Goal: Task Accomplishment & Management: Complete application form

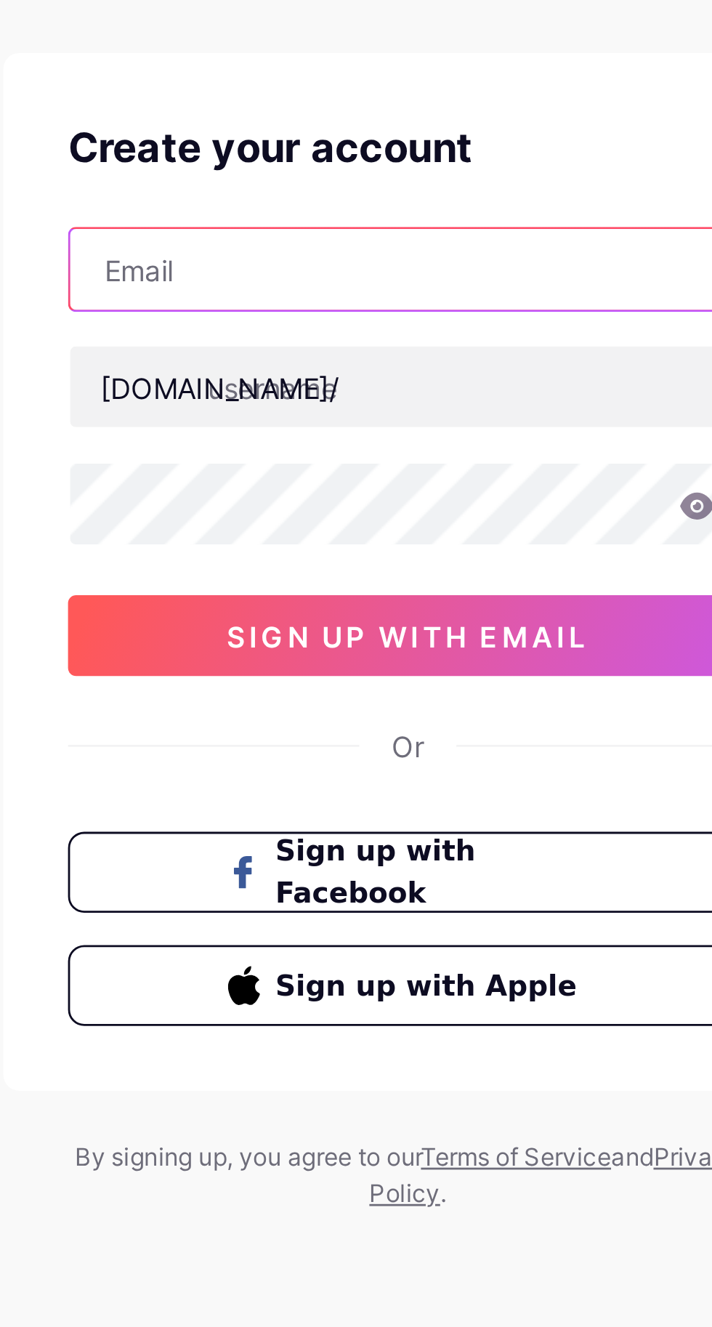
click at [336, 165] on input "text" at bounding box center [356, 170] width 243 height 29
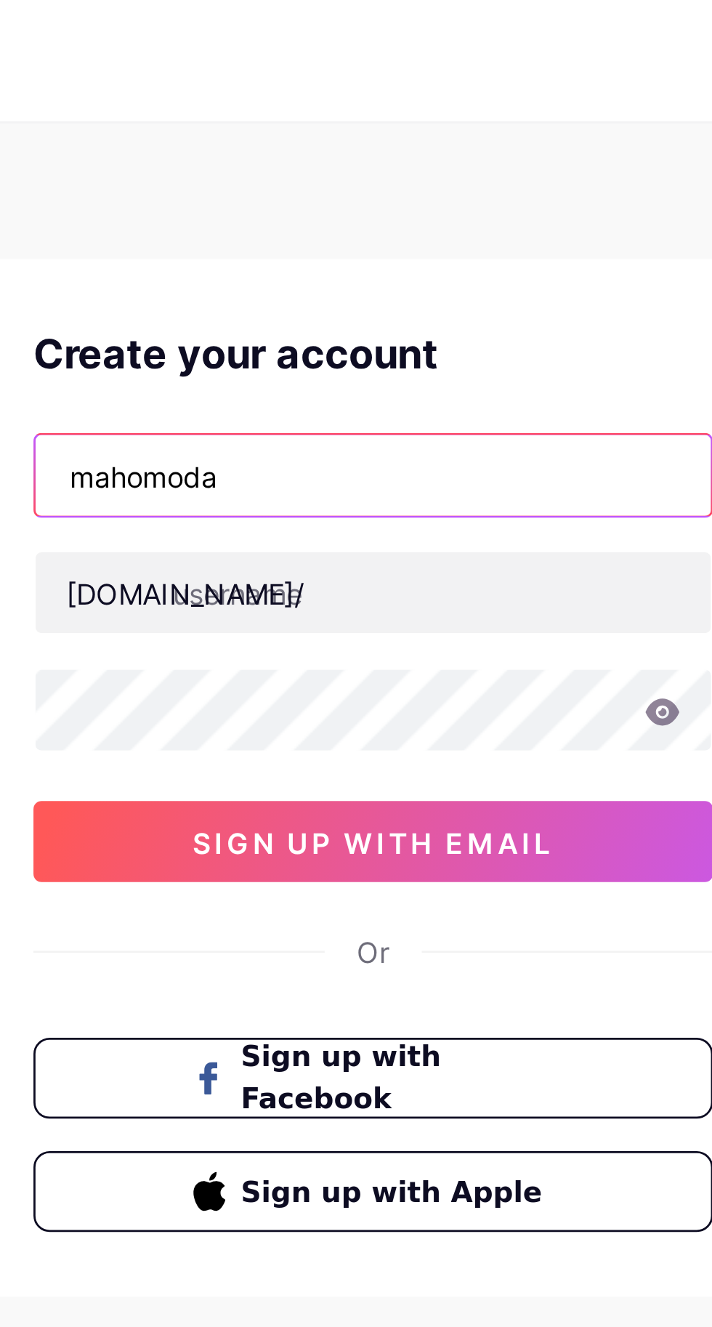
click at [385, 164] on input "mahomoda" at bounding box center [356, 170] width 243 height 29
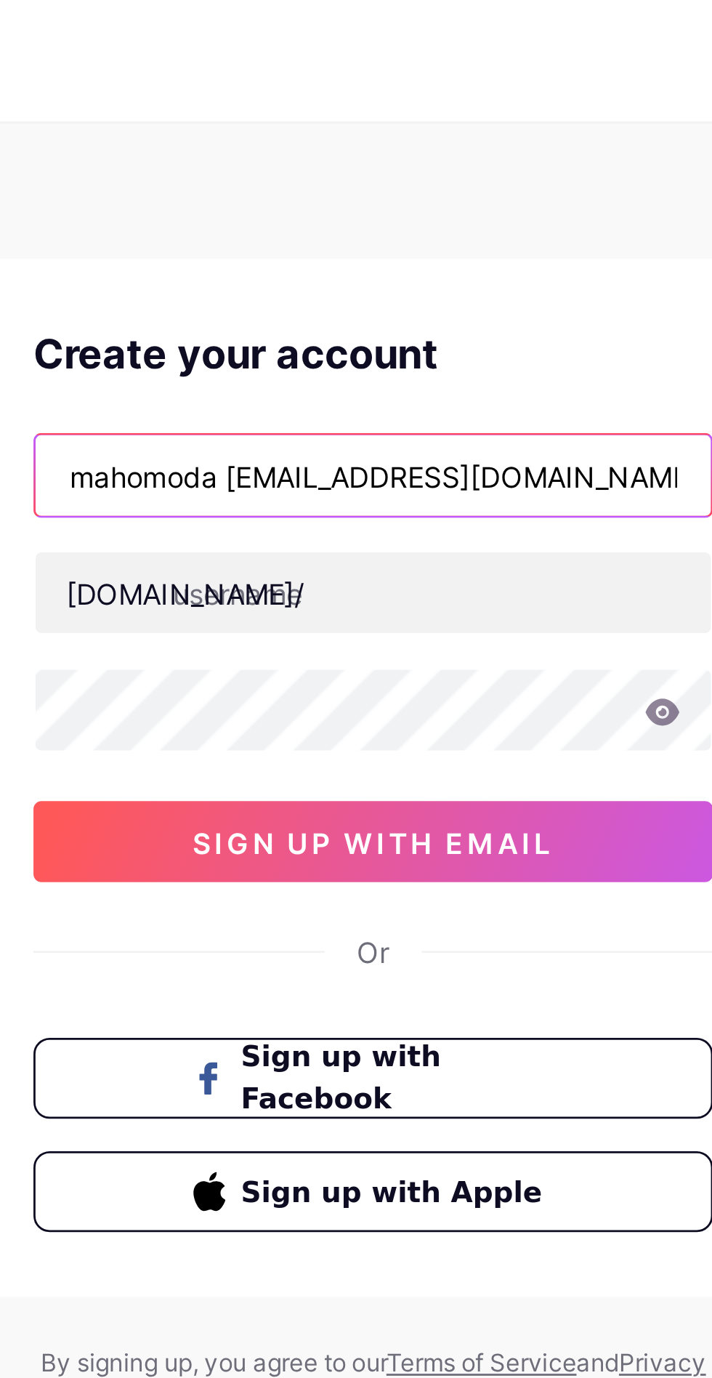
click at [307, 166] on input "mahomoda 66@gmail.com" at bounding box center [356, 170] width 243 height 29
click at [308, 174] on input "mahomoda 66@gmail.com" at bounding box center [356, 170] width 243 height 29
click at [302, 174] on input "mahomoda 66@gmail.com" at bounding box center [356, 170] width 243 height 29
click at [304, 166] on input "mahomoda 66@gmail.com" at bounding box center [356, 170] width 243 height 29
click at [299, 168] on input "mahomoda 66@gmail.com" at bounding box center [356, 170] width 243 height 29
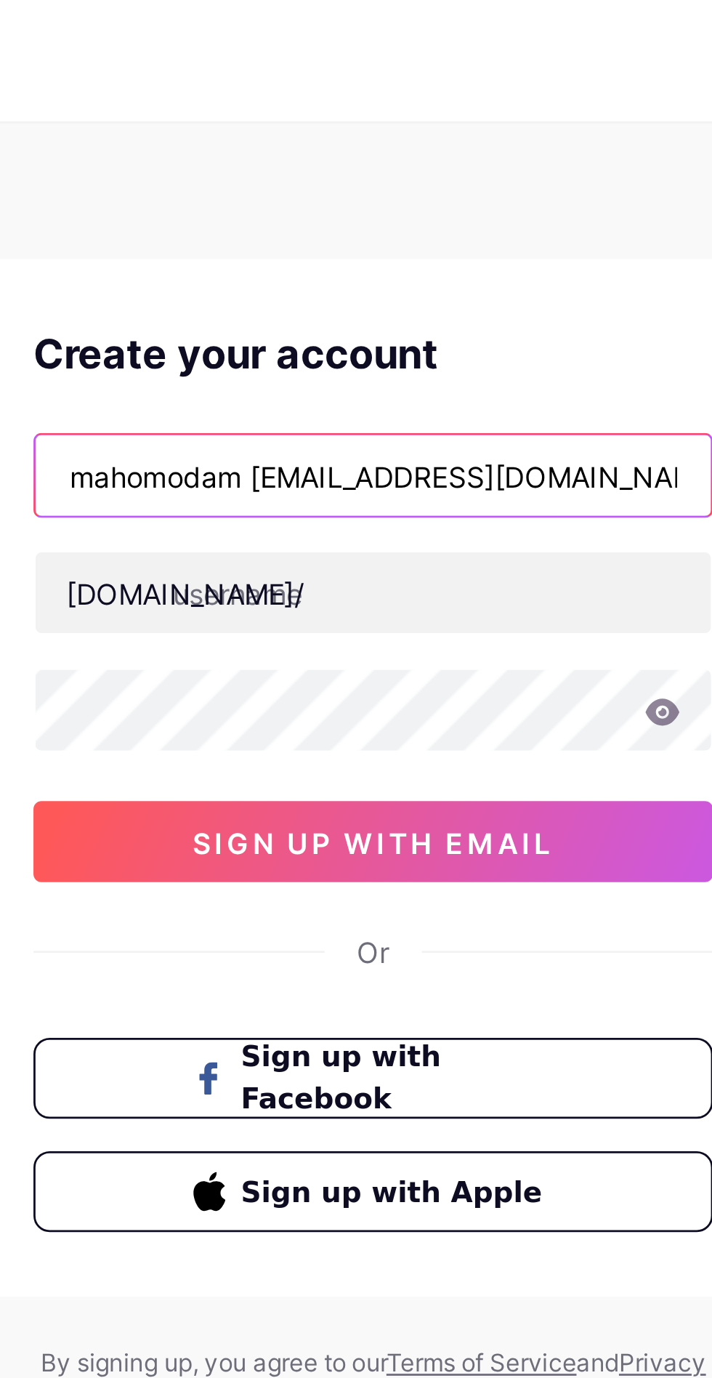
click at [411, 165] on input "mahomodam 66@gmail.com" at bounding box center [356, 170] width 243 height 29
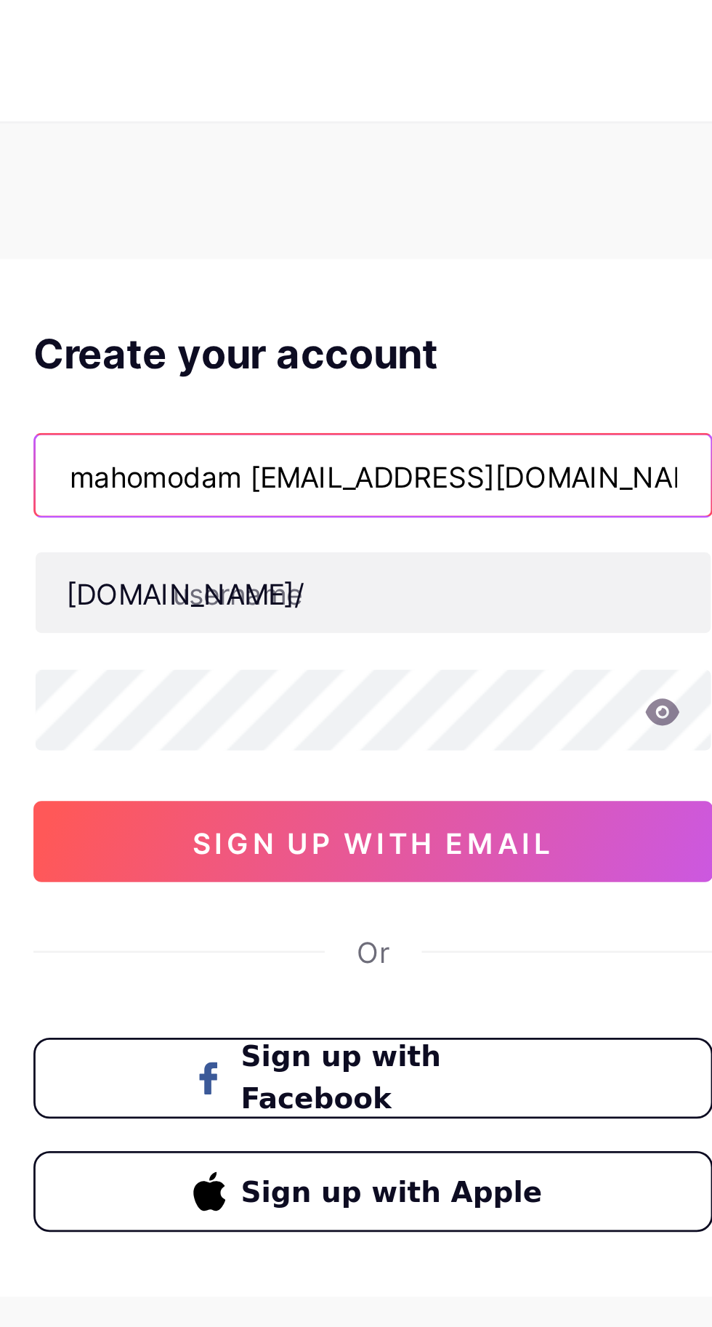
type input "mahomodam 66@gmail.com"
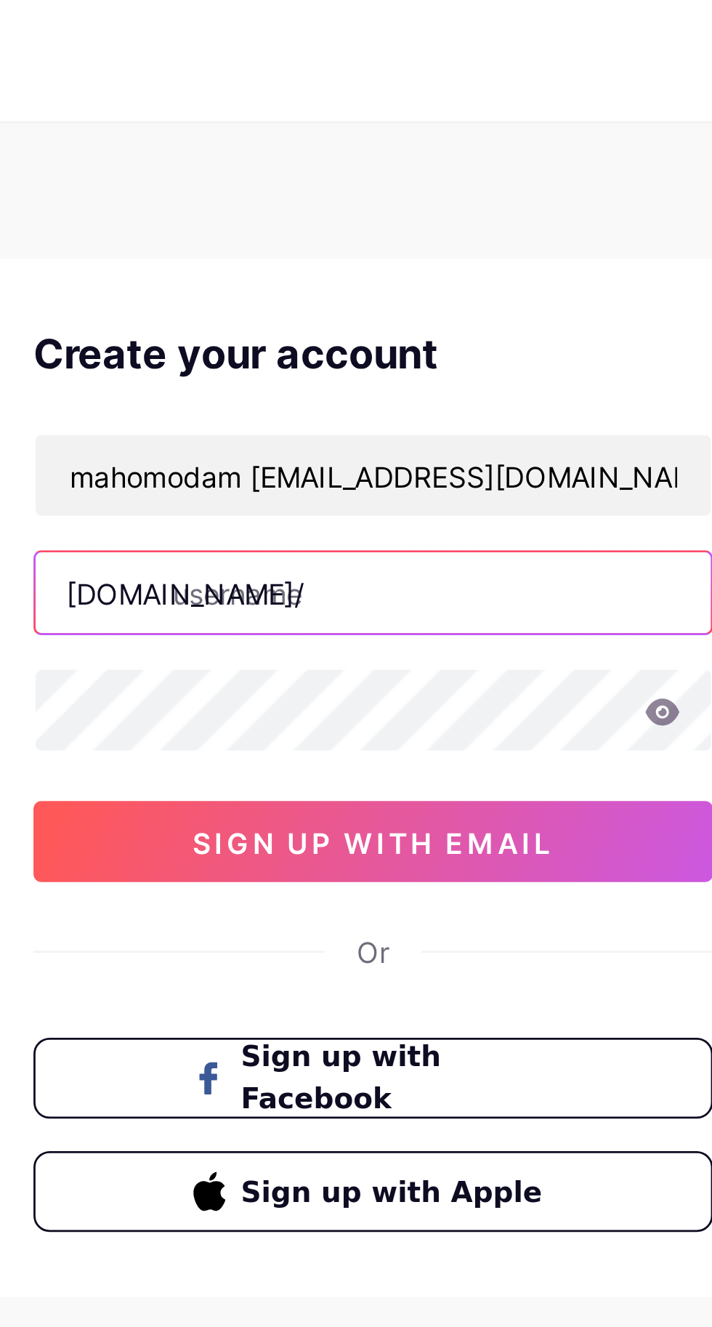
click at [397, 214] on input "text" at bounding box center [356, 212] width 243 height 29
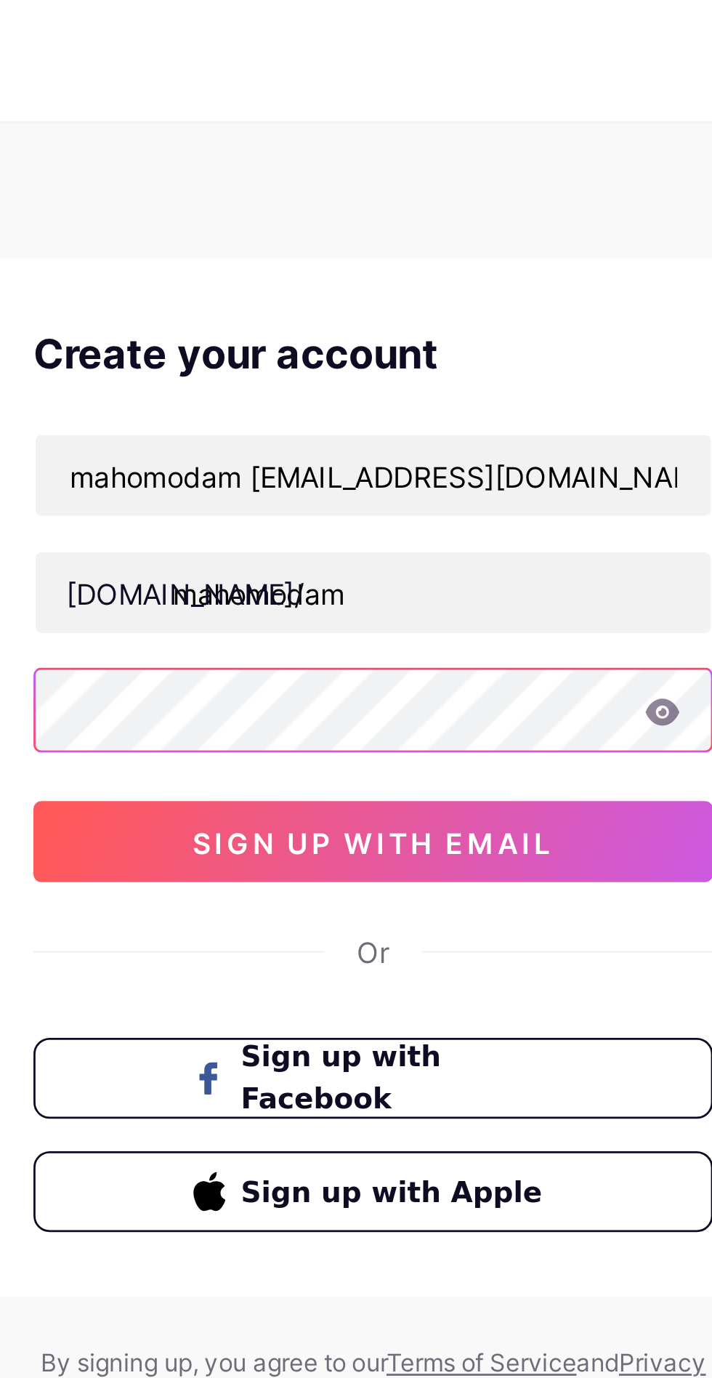
type input "mahomodam"
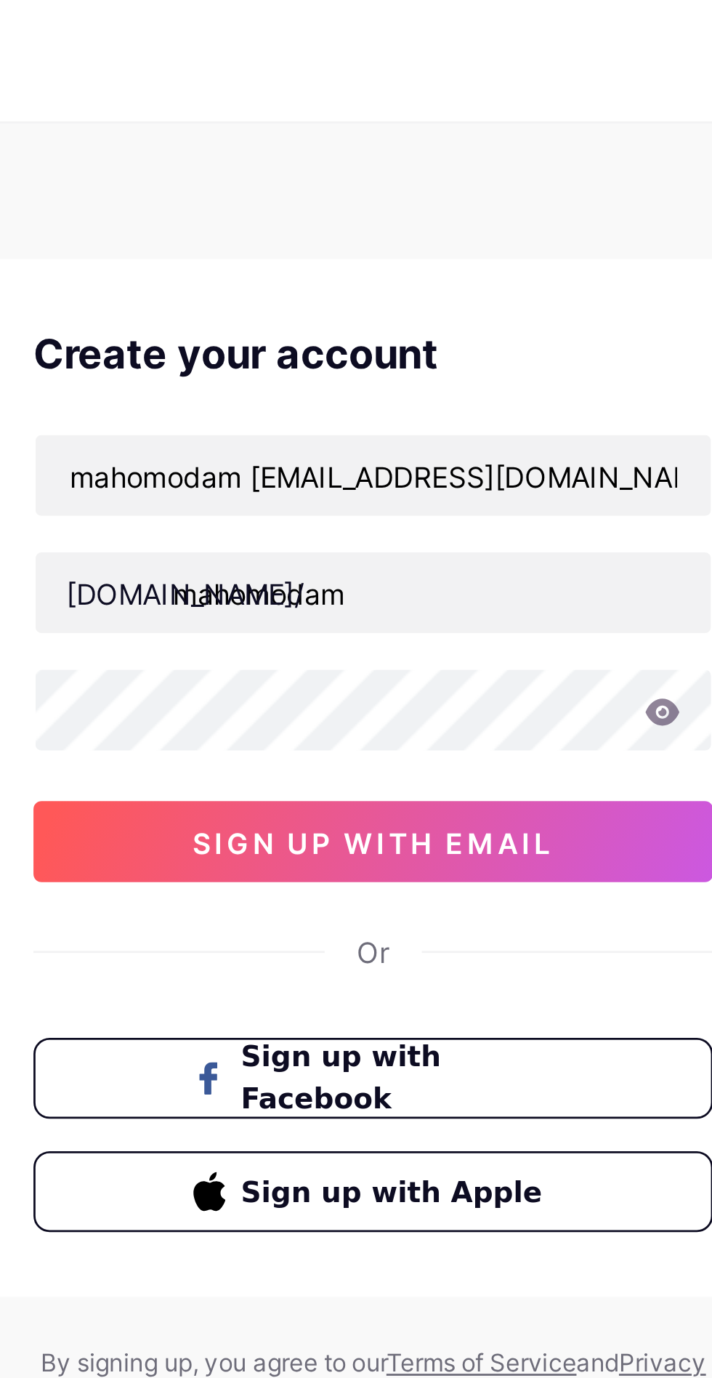
click at [461, 252] on icon at bounding box center [460, 255] width 12 height 9
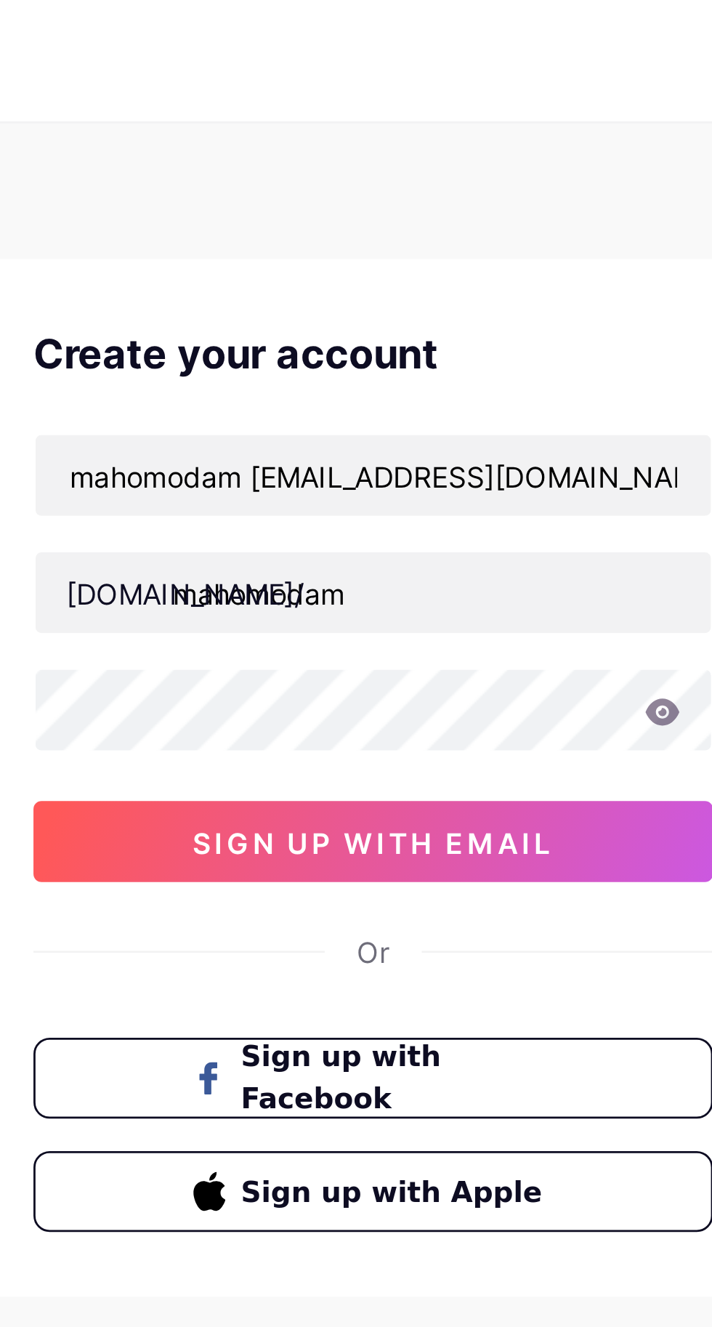
click at [464, 256] on icon at bounding box center [460, 255] width 12 height 9
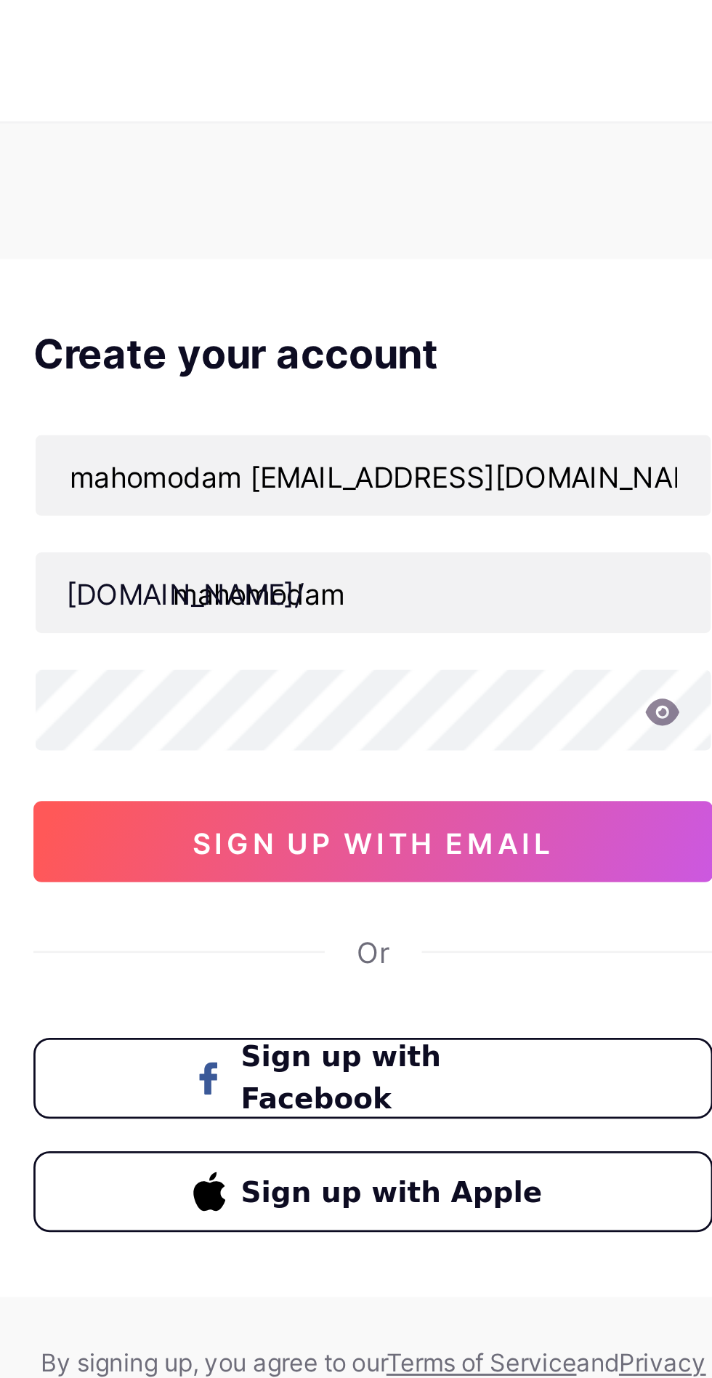
click at [456, 257] on icon at bounding box center [460, 255] width 12 height 9
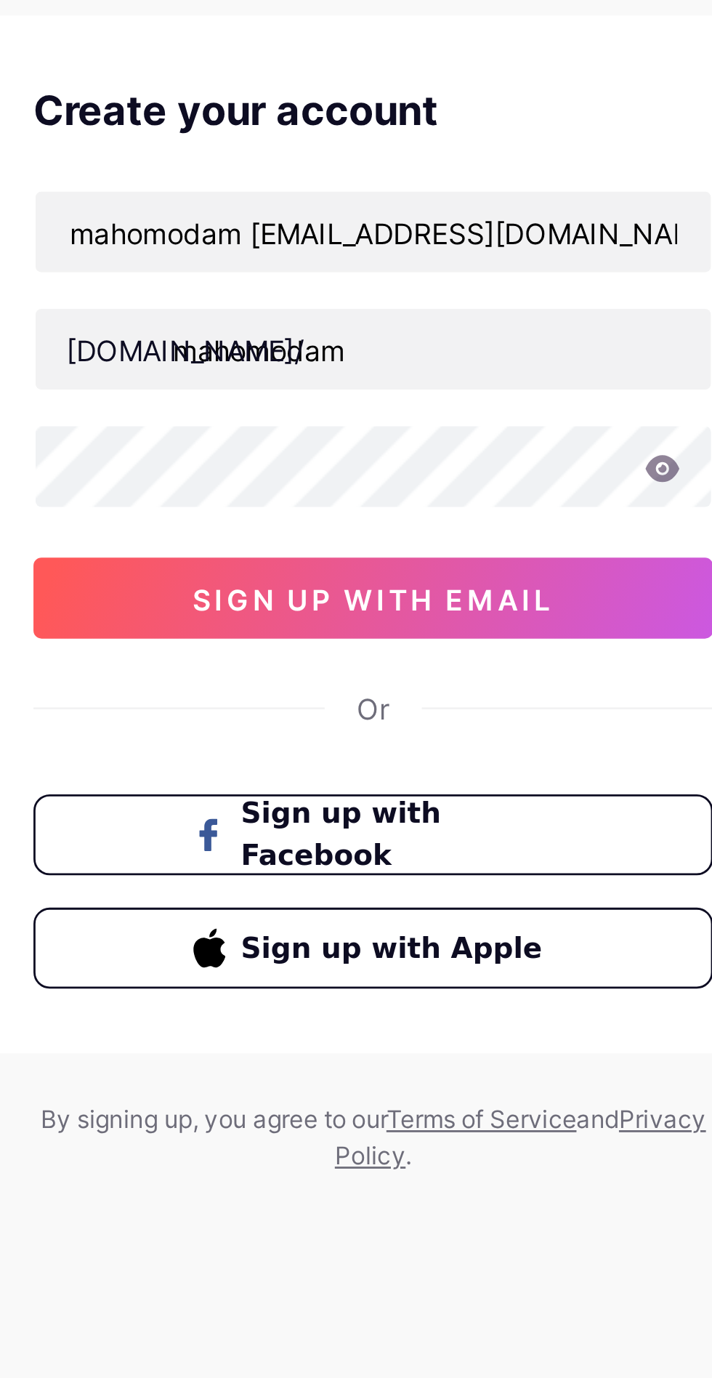
click at [444, 291] on button "sign up with email" at bounding box center [356, 302] width 244 height 29
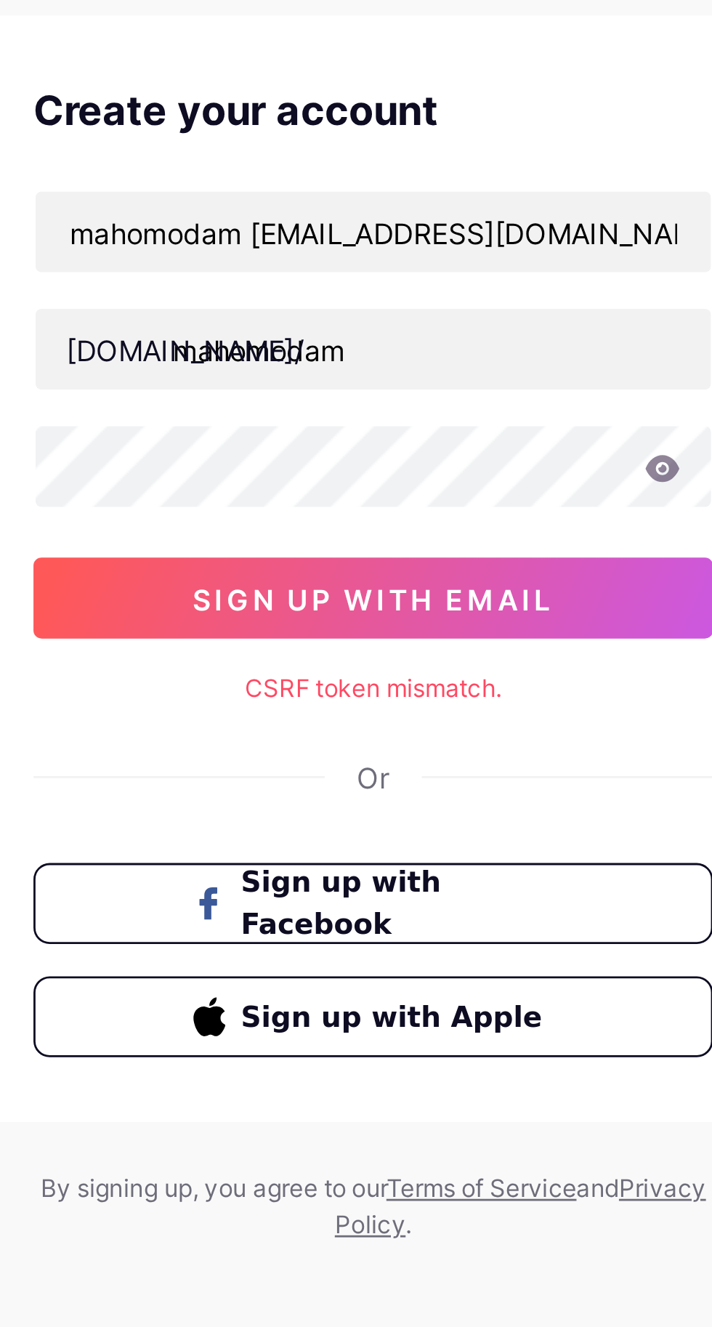
click at [439, 332] on div "CSRF token mismatch." at bounding box center [356, 334] width 244 height 13
click at [380, 411] on span "Sign up with Facebook" at bounding box center [365, 412] width 113 height 31
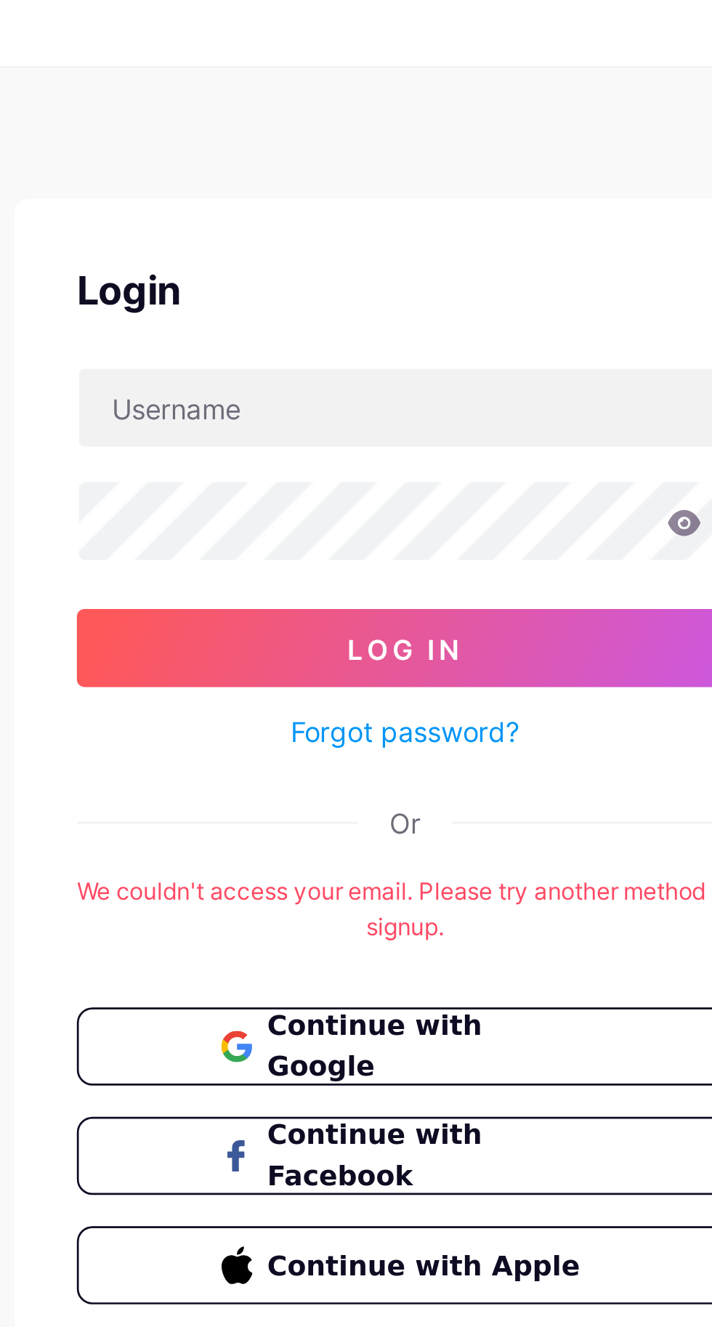
scroll to position [4, 0]
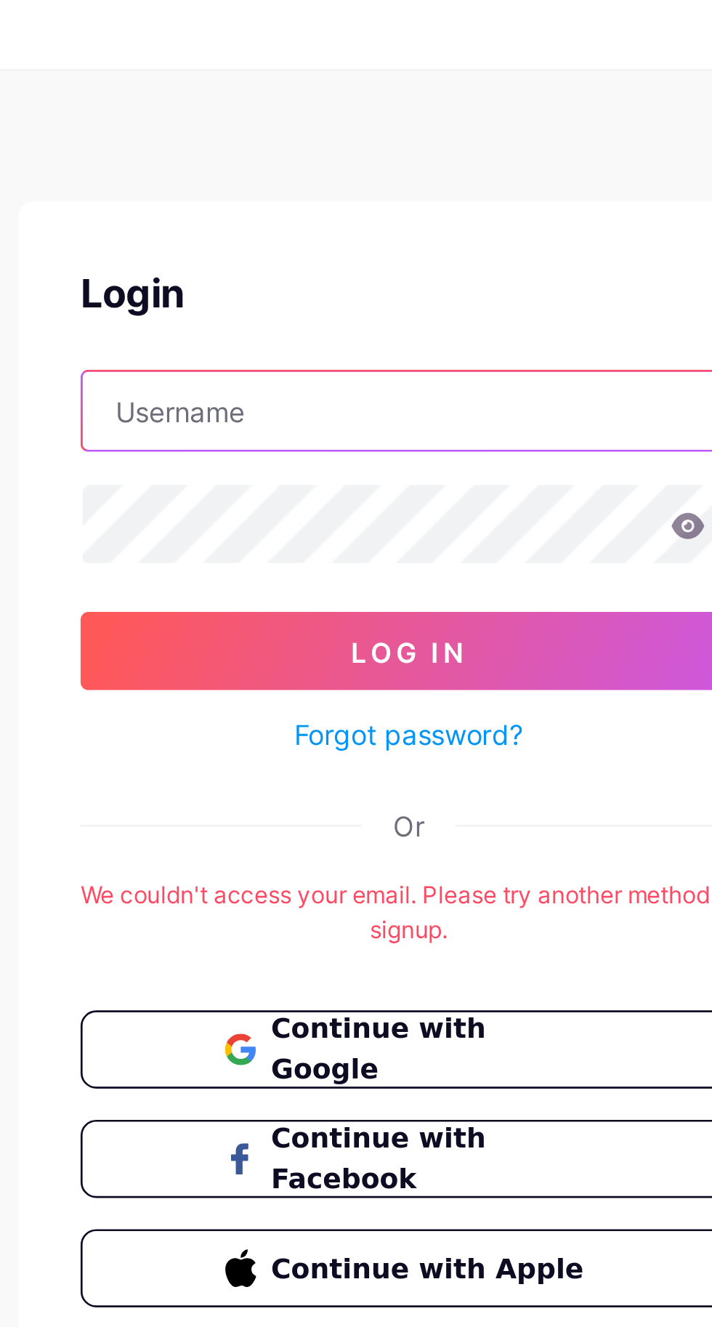
click at [365, 164] on input "text" at bounding box center [356, 170] width 243 height 29
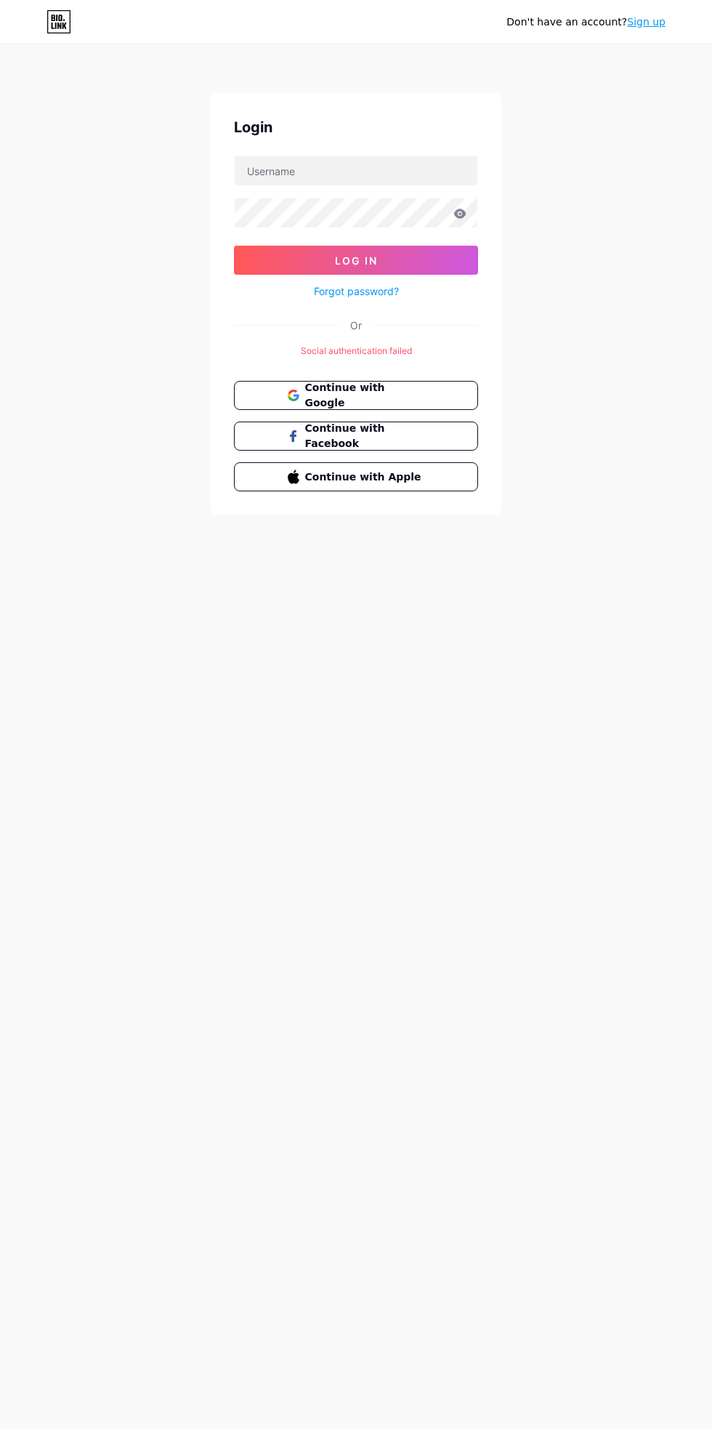
click at [368, 437] on span "Continue with Facebook" at bounding box center [365, 436] width 120 height 31
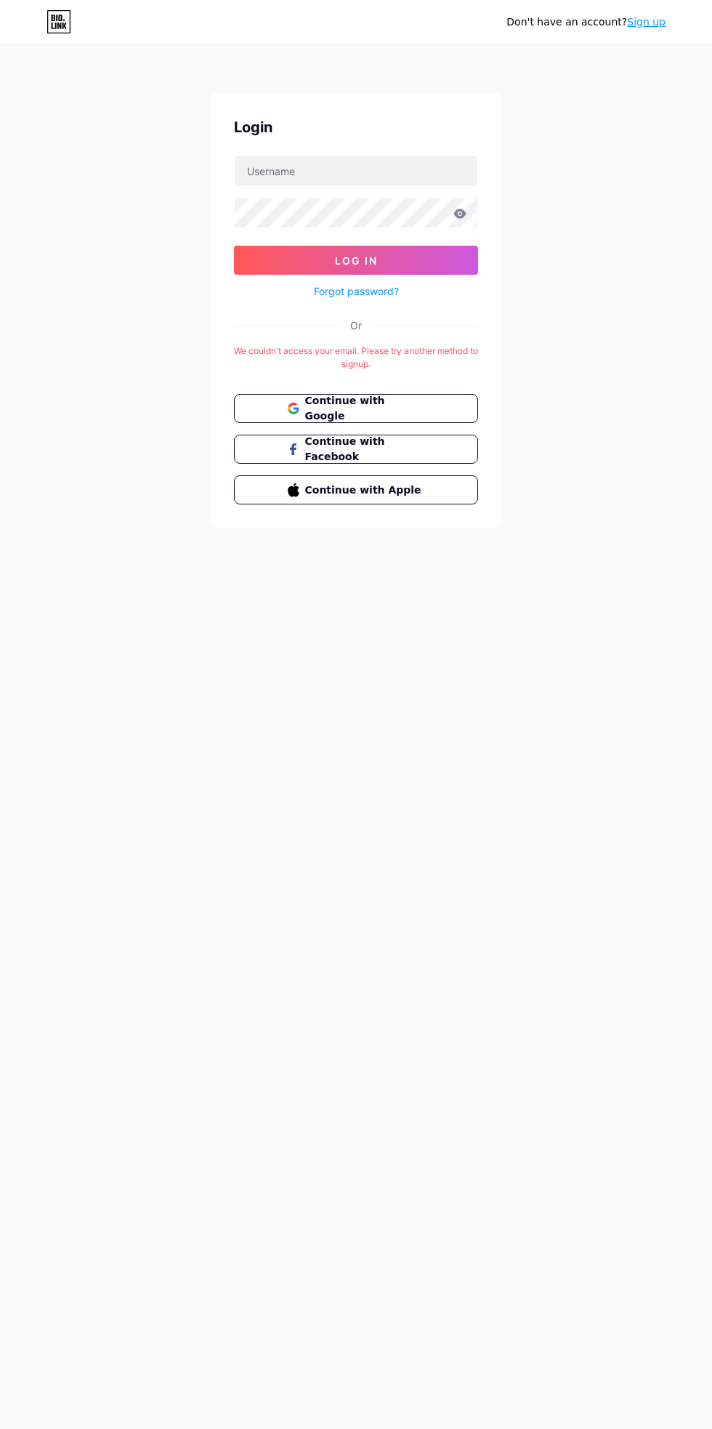
click at [653, 21] on link "Sign up" at bounding box center [646, 22] width 39 height 12
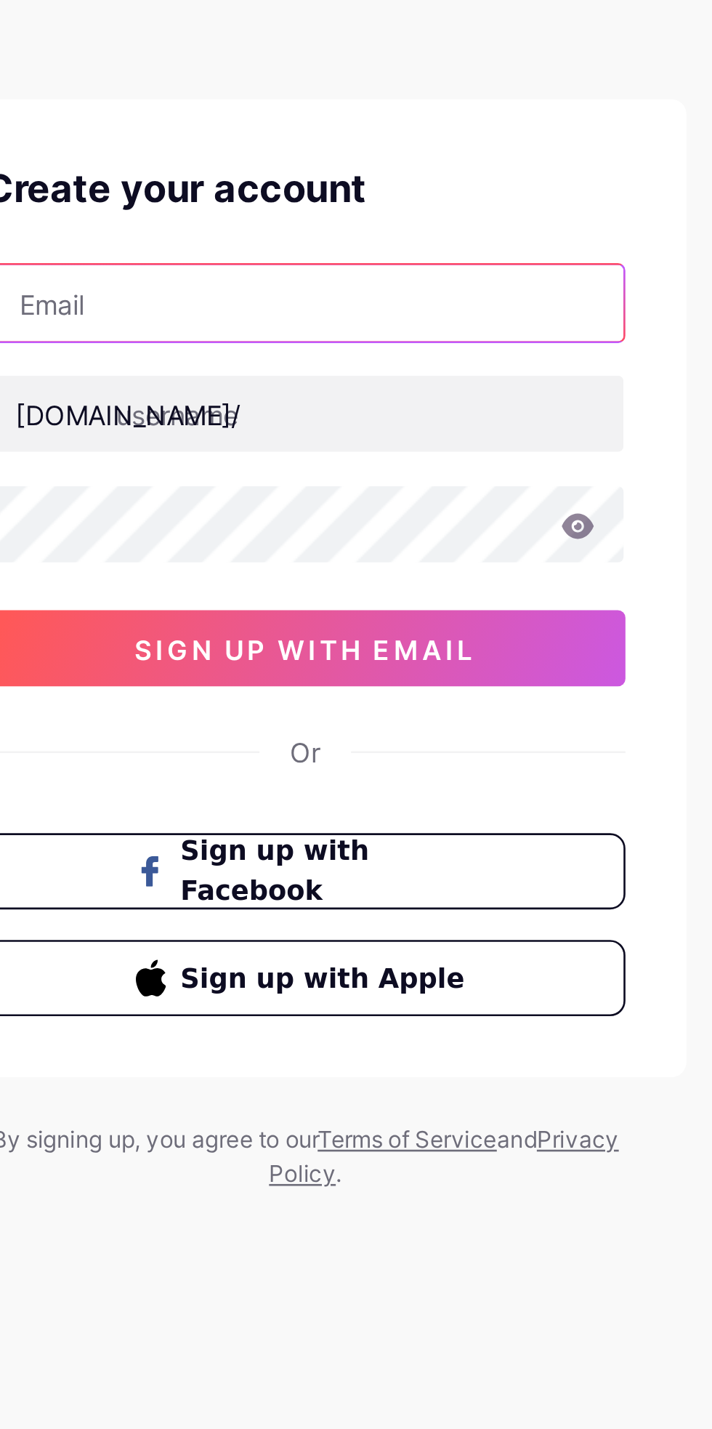
click at [336, 166] on input "text" at bounding box center [356, 170] width 243 height 29
type input "mahomodam [EMAIL_ADDRESS][DOMAIN_NAME]"
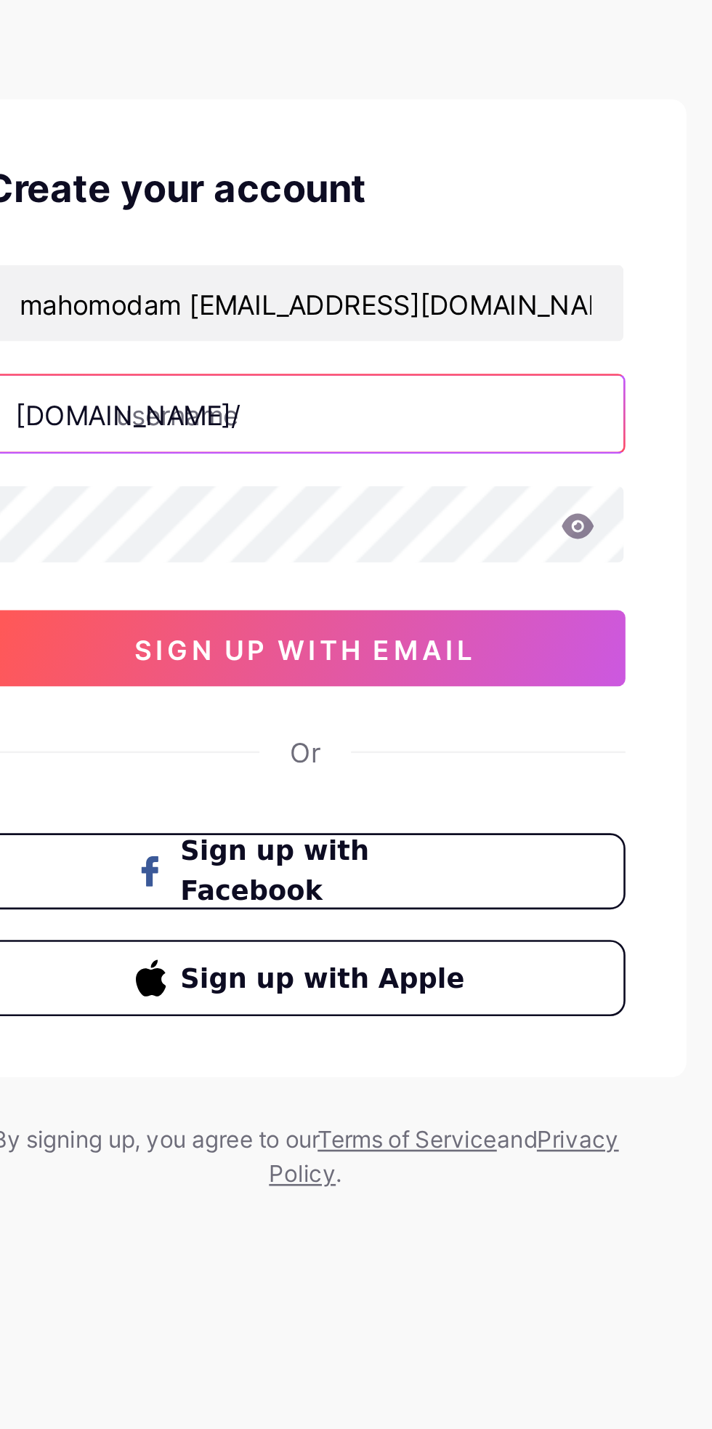
click at [392, 209] on input "text" at bounding box center [356, 212] width 243 height 29
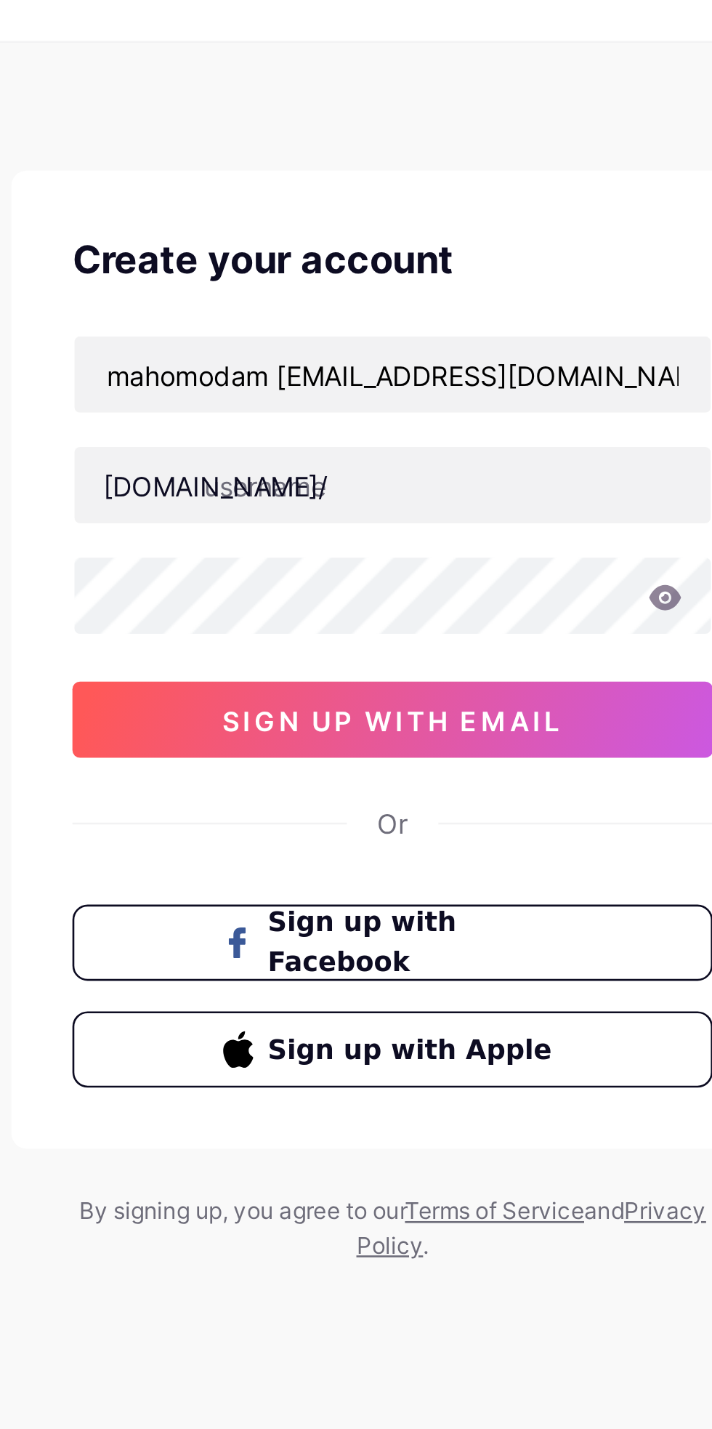
click at [464, 258] on icon at bounding box center [459, 256] width 13 height 10
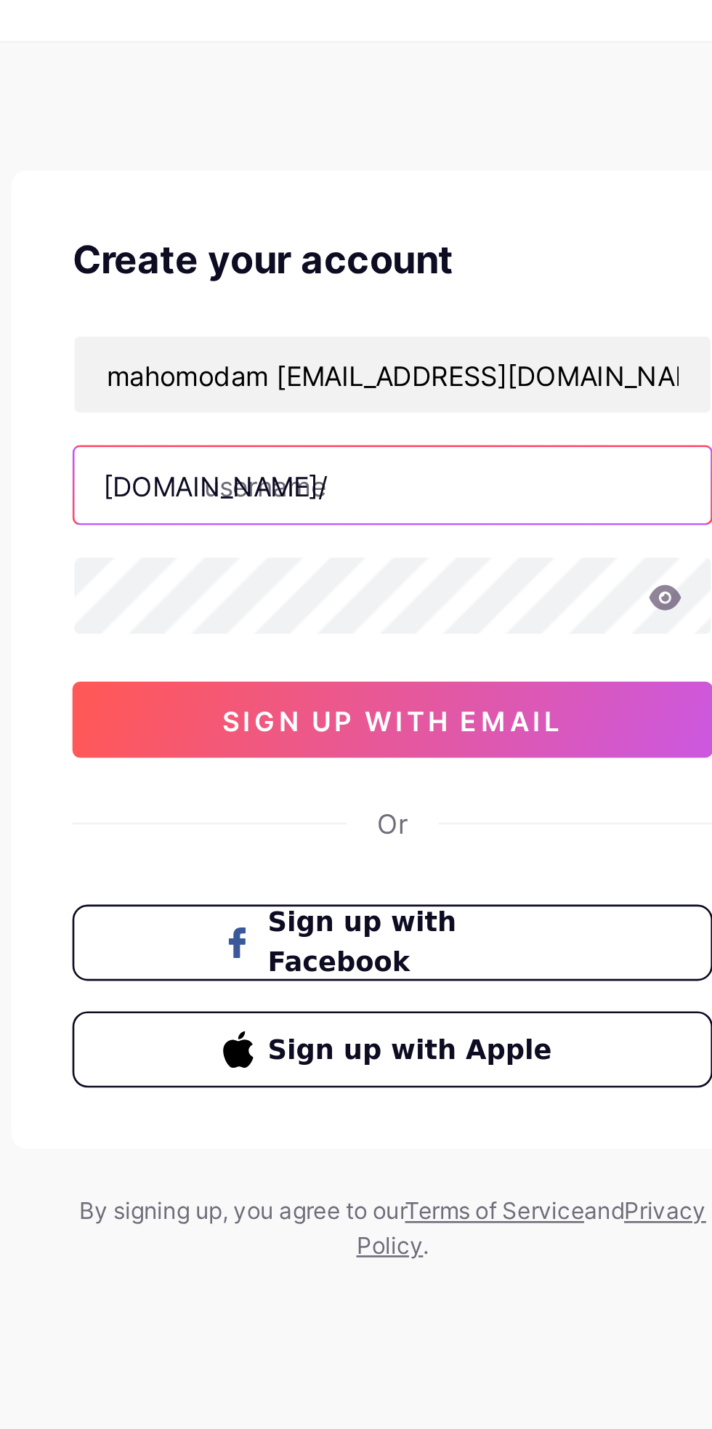
click at [383, 208] on input "text" at bounding box center [356, 212] width 243 height 29
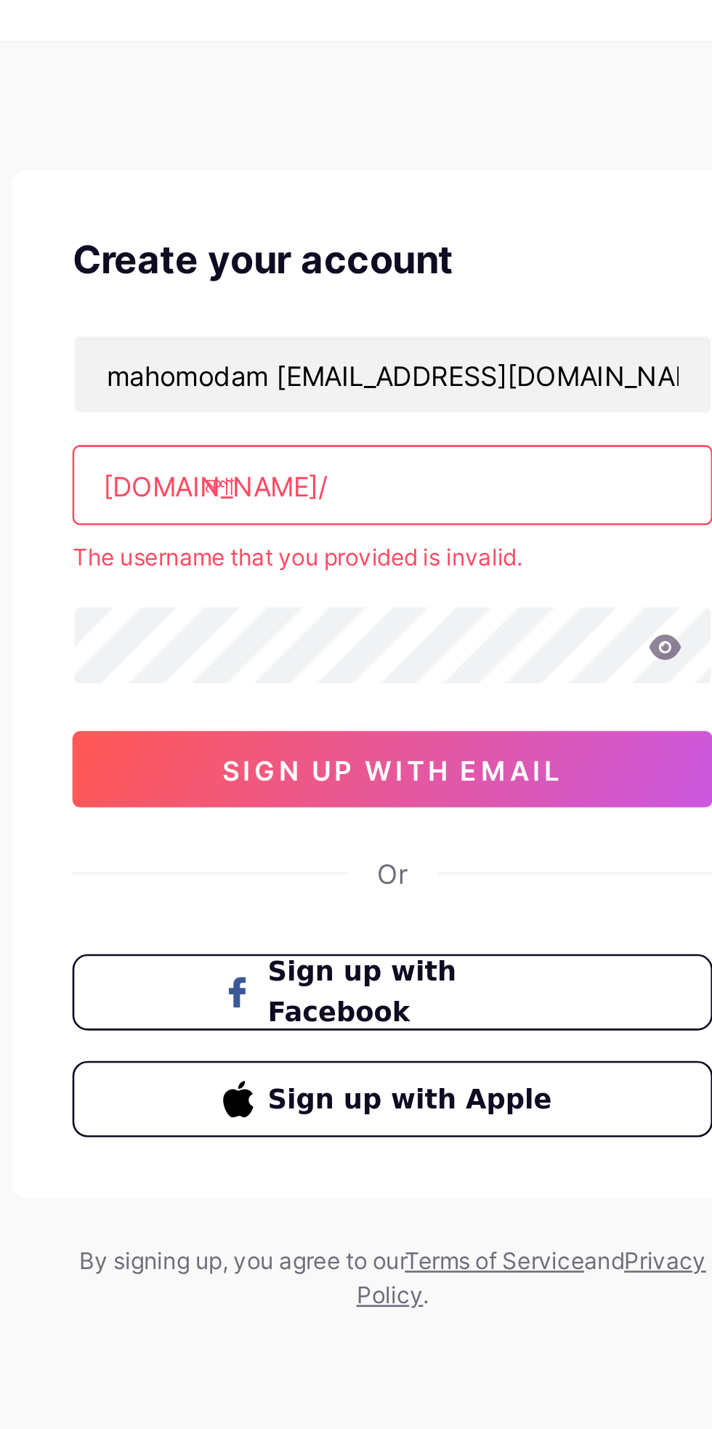
type input "শ"
type input "mos"
click at [339, 323] on span "sign up with email" at bounding box center [356, 321] width 130 height 12
click at [339, 214] on input "mos" at bounding box center [356, 212] width 243 height 29
type input "m"
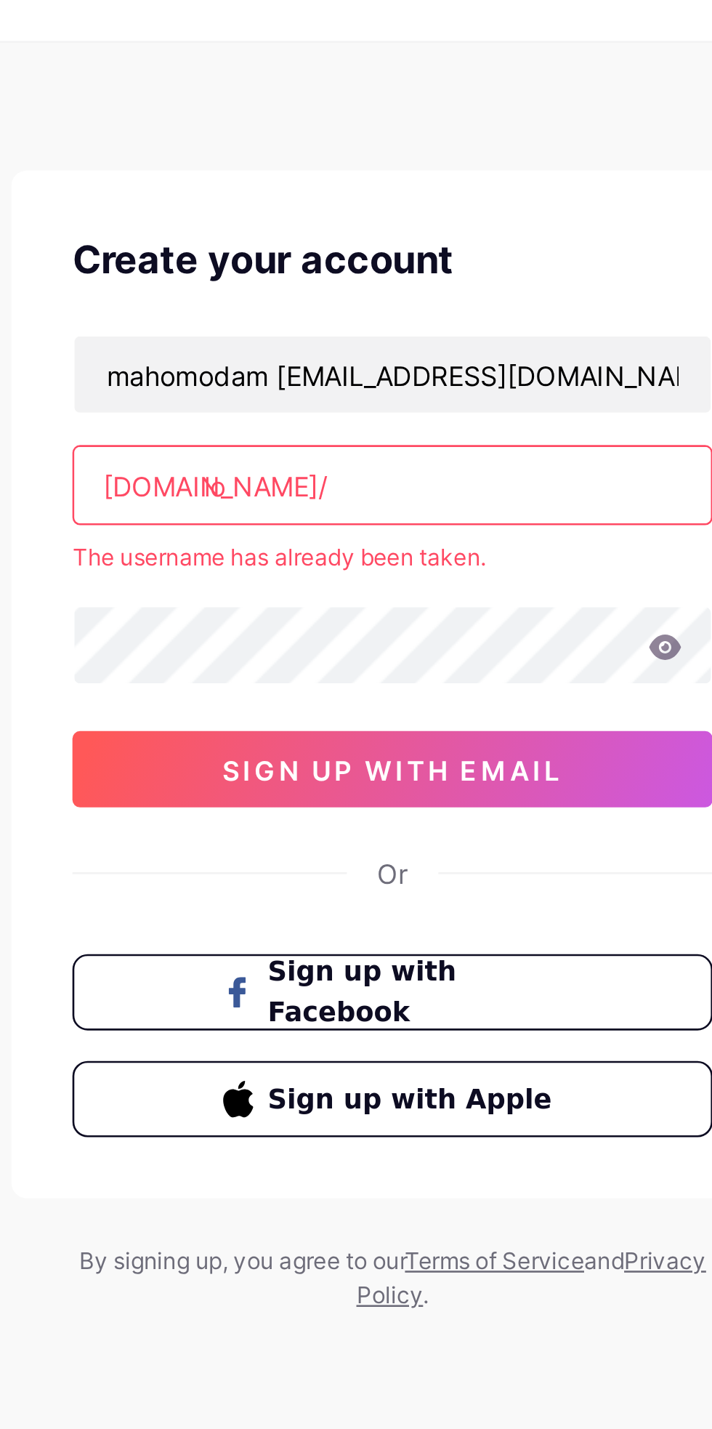
type input "l"
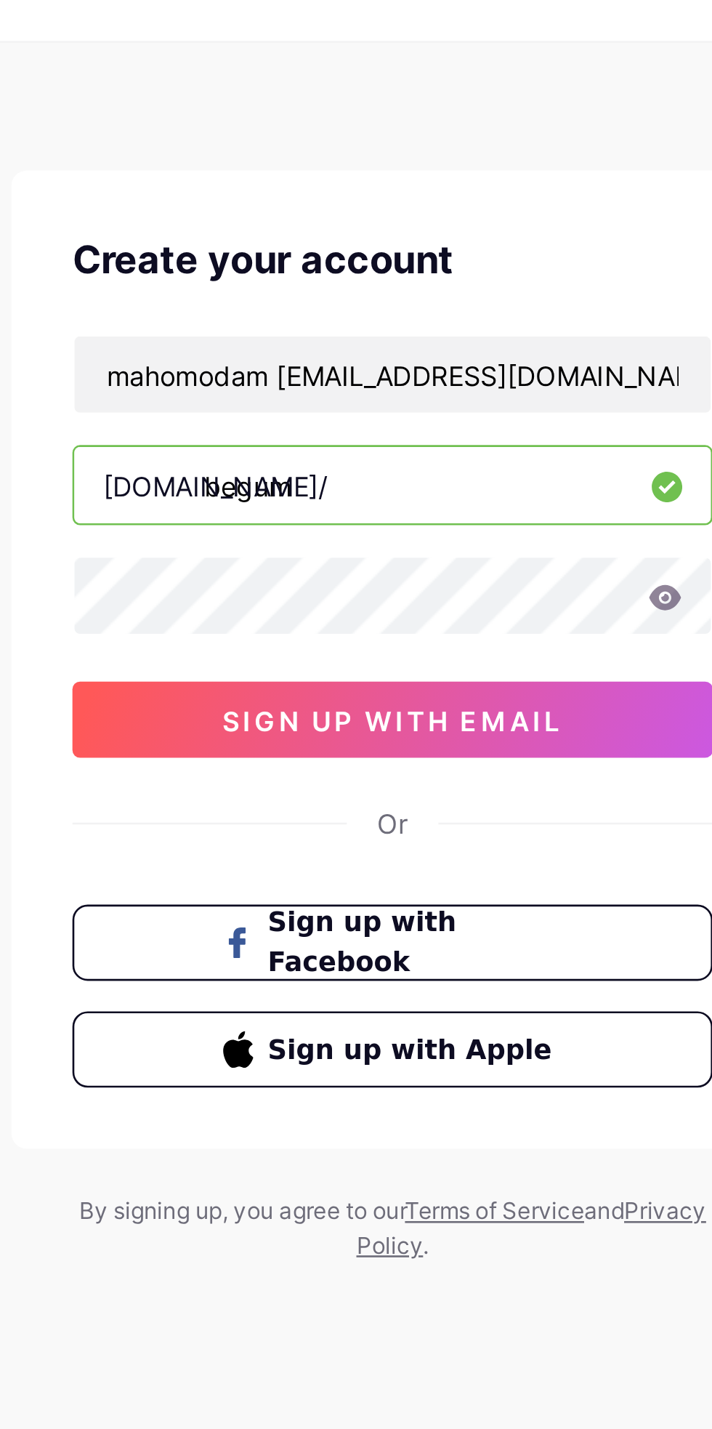
type input "begum"
click at [459, 254] on icon at bounding box center [459, 256] width 13 height 10
click at [431, 291] on button "sign up with email" at bounding box center [356, 302] width 244 height 29
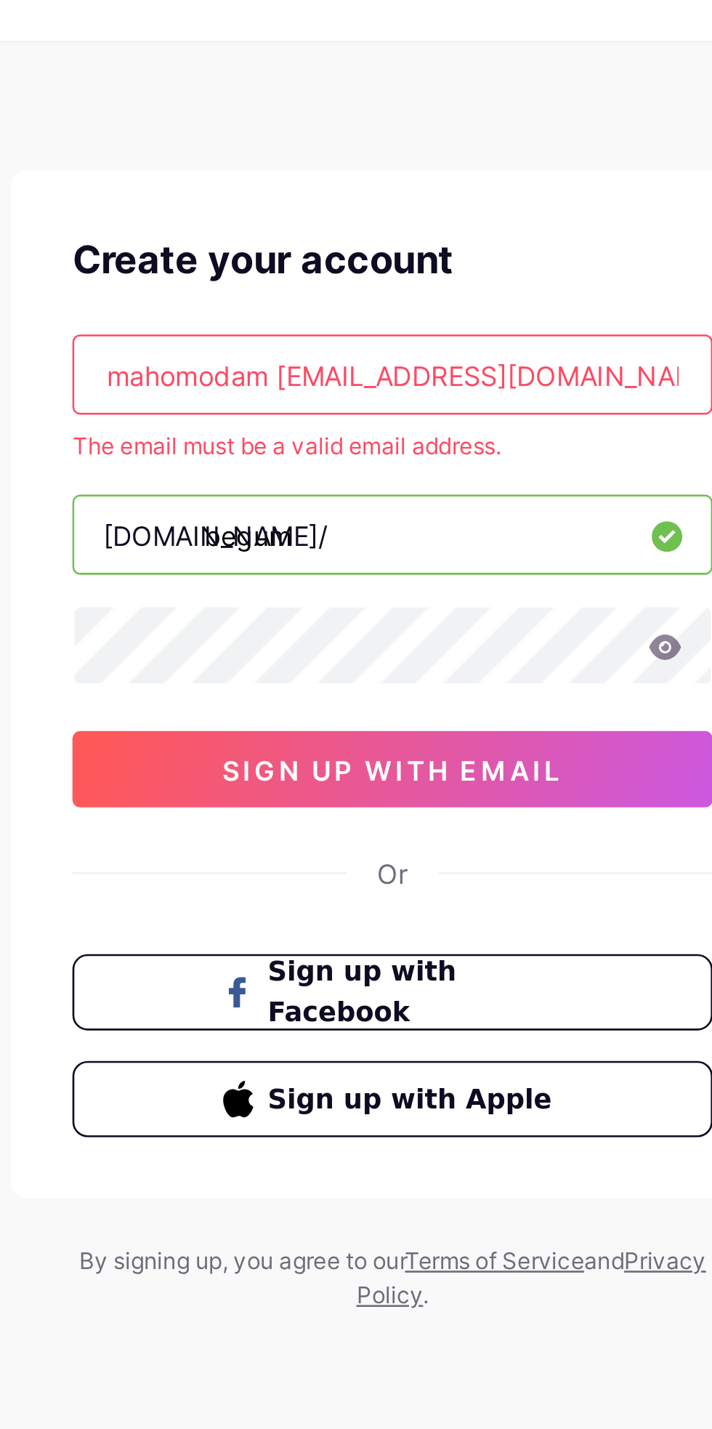
click at [406, 404] on span "Sign up with Facebook" at bounding box center [365, 406] width 113 height 31
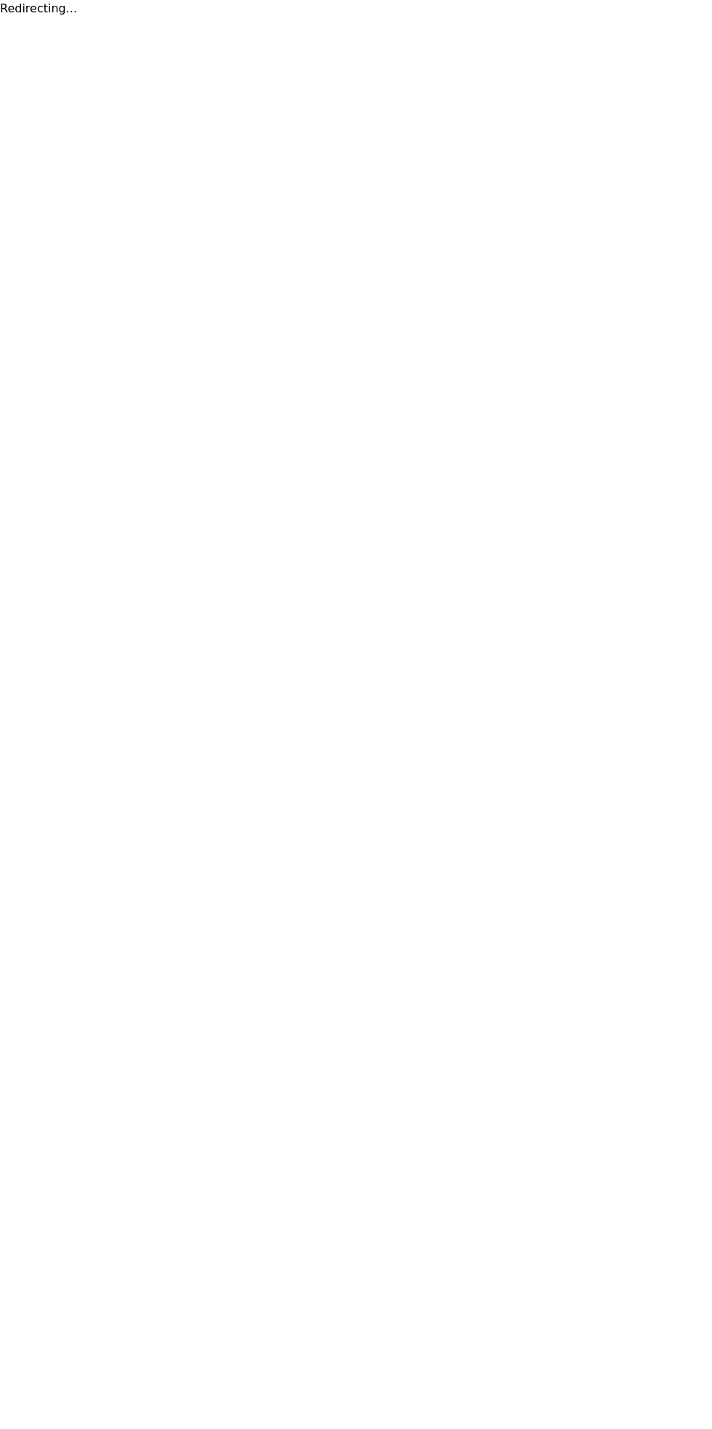
click at [711, 17] on html "Redirecting..." at bounding box center [356, 8] width 712 height 17
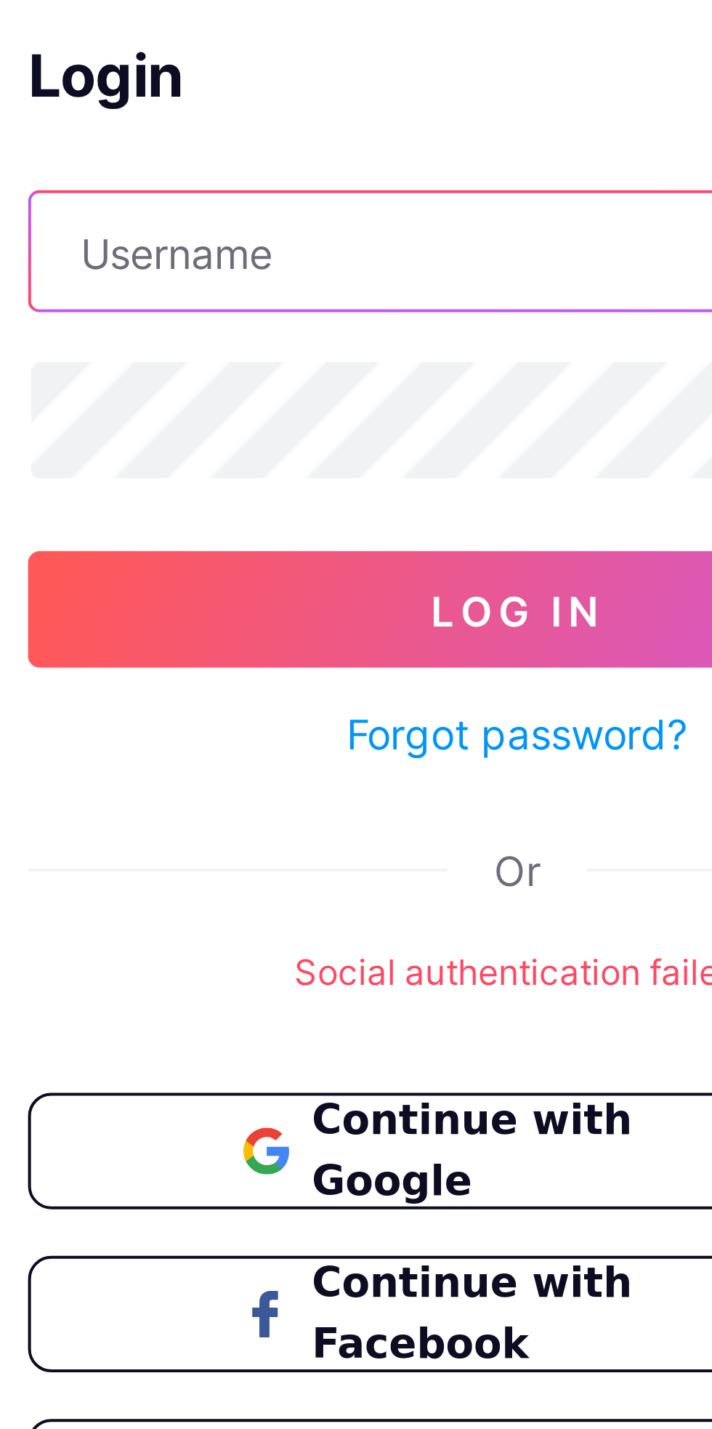
click at [342, 169] on input "text" at bounding box center [356, 170] width 243 height 29
type input "mahomodam [EMAIL_ADDRESS][DOMAIN_NAME]"
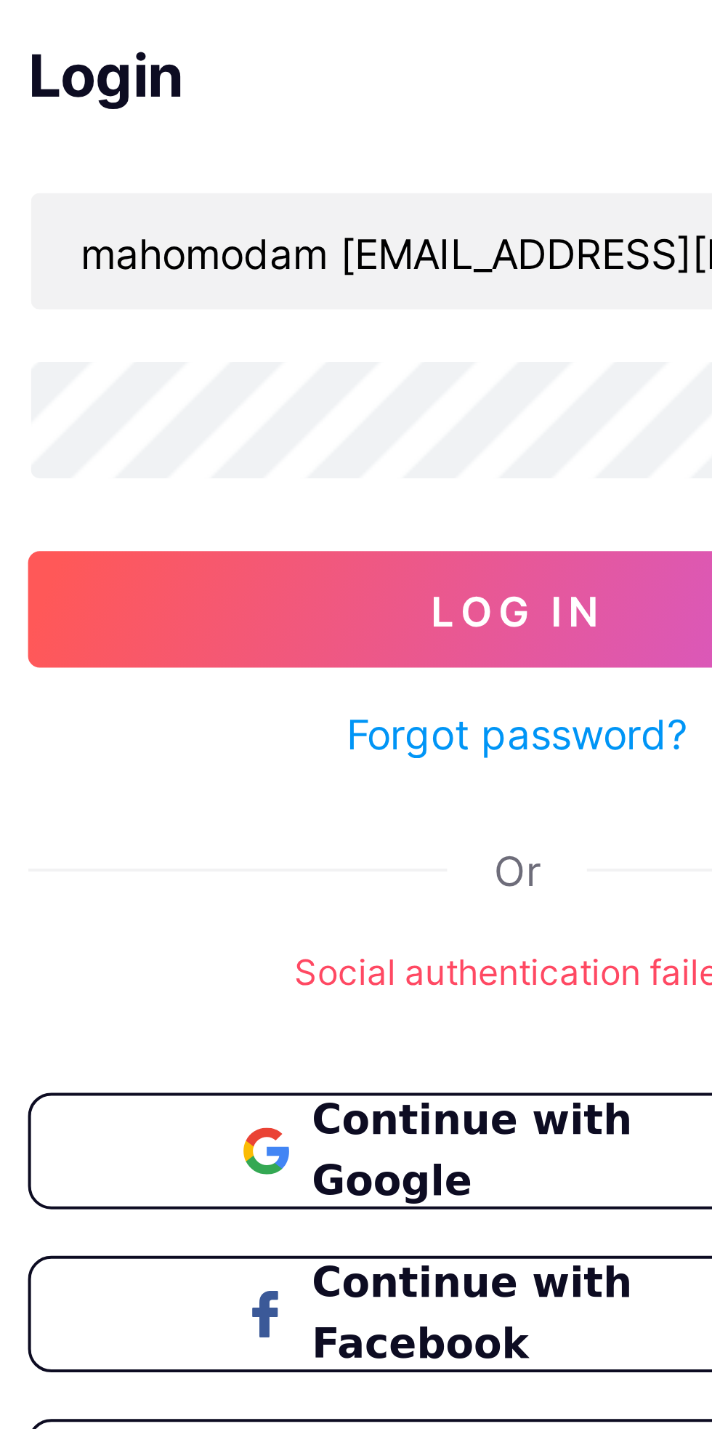
click at [234, 246] on button "Log In" at bounding box center [356, 260] width 244 height 29
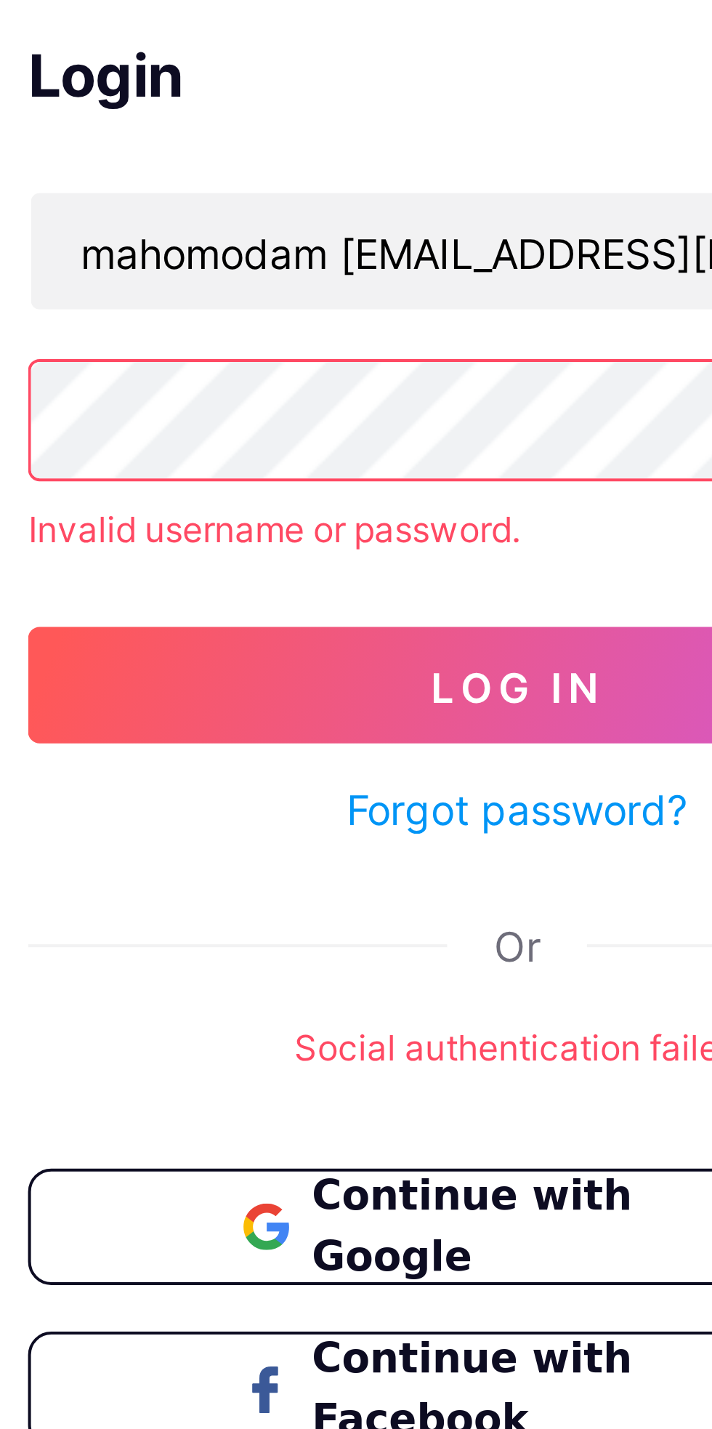
click at [343, 416] on span "Continue with Google" at bounding box center [365, 414] width 120 height 31
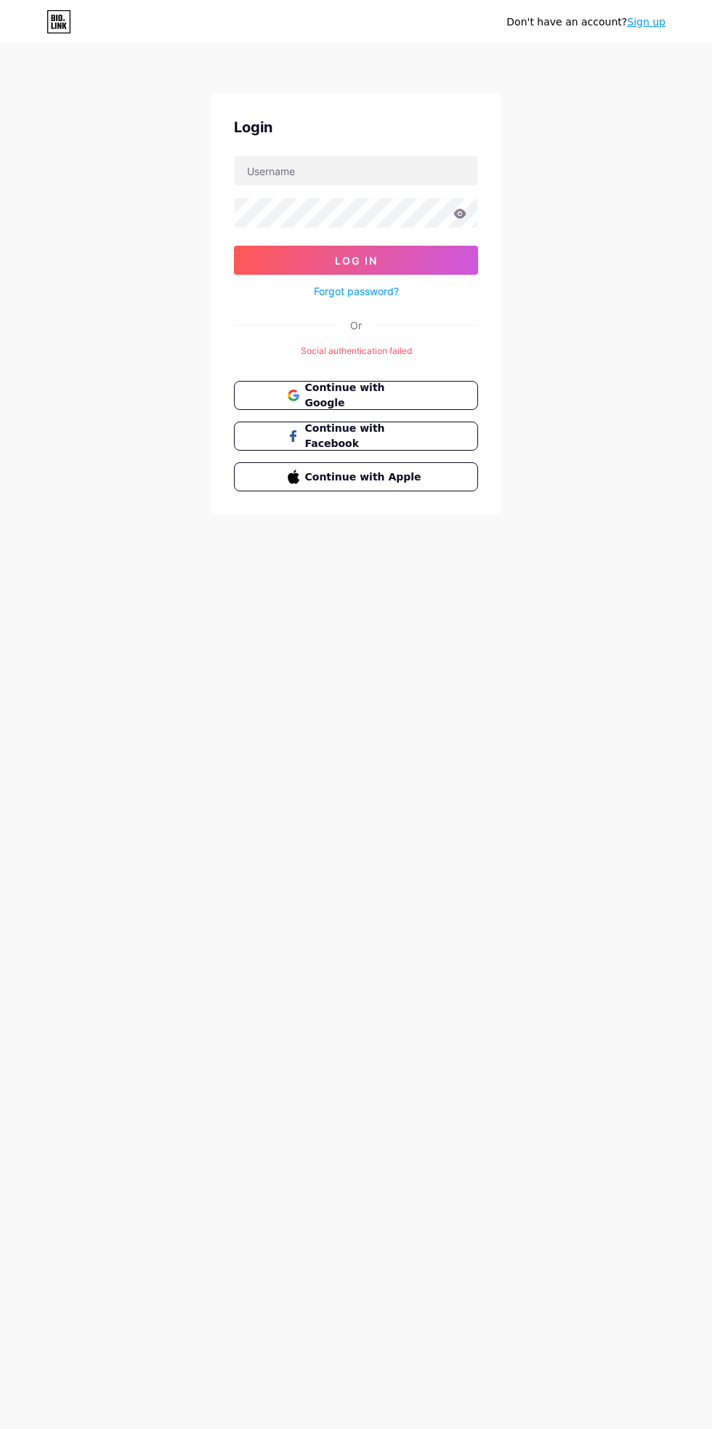
click at [70, 15] on icon at bounding box center [59, 22] width 23 height 23
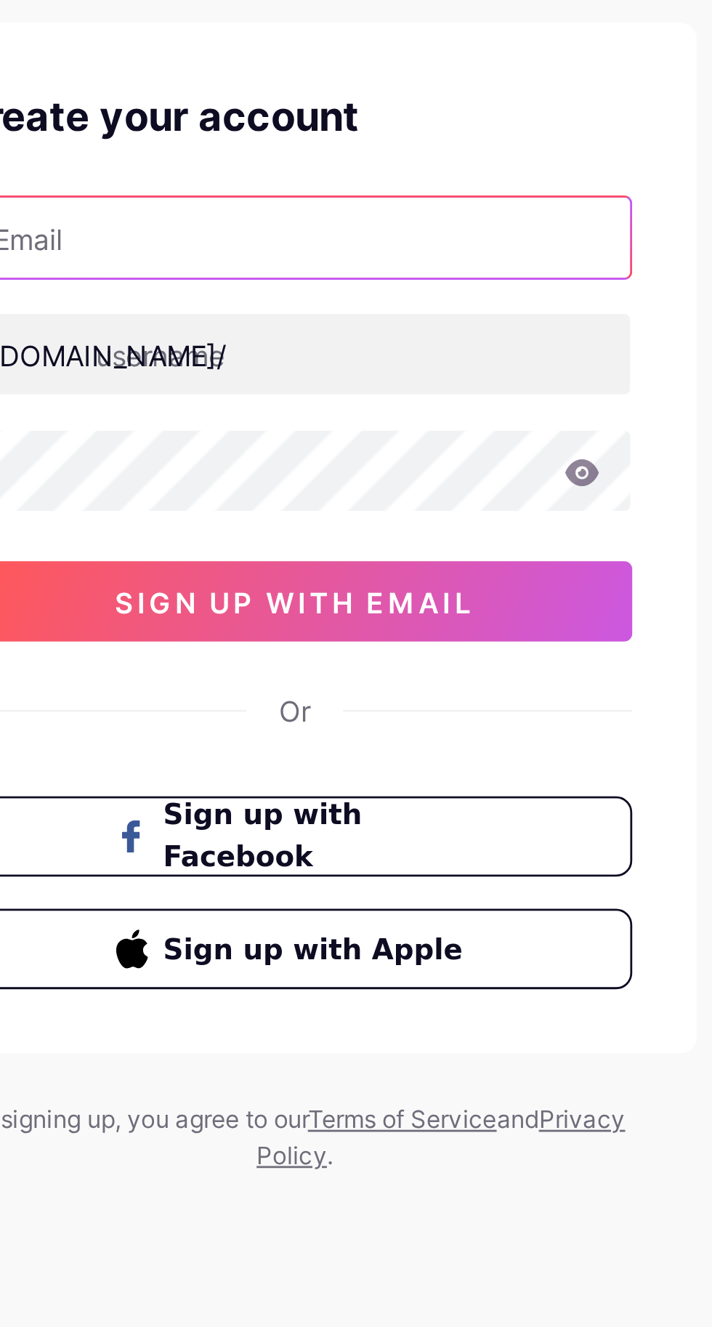
click at [382, 174] on input "text" at bounding box center [356, 170] width 243 height 29
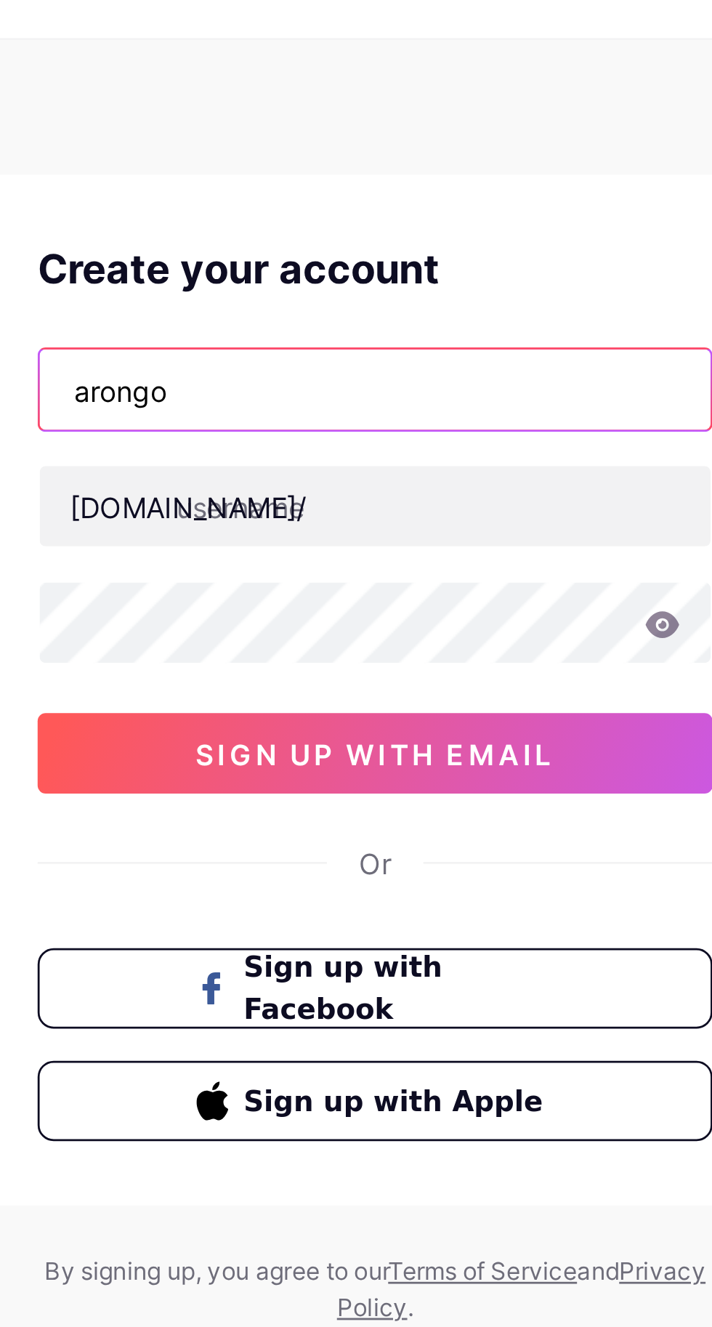
click at [401, 165] on input "arongo" at bounding box center [356, 170] width 243 height 29
type input "a"
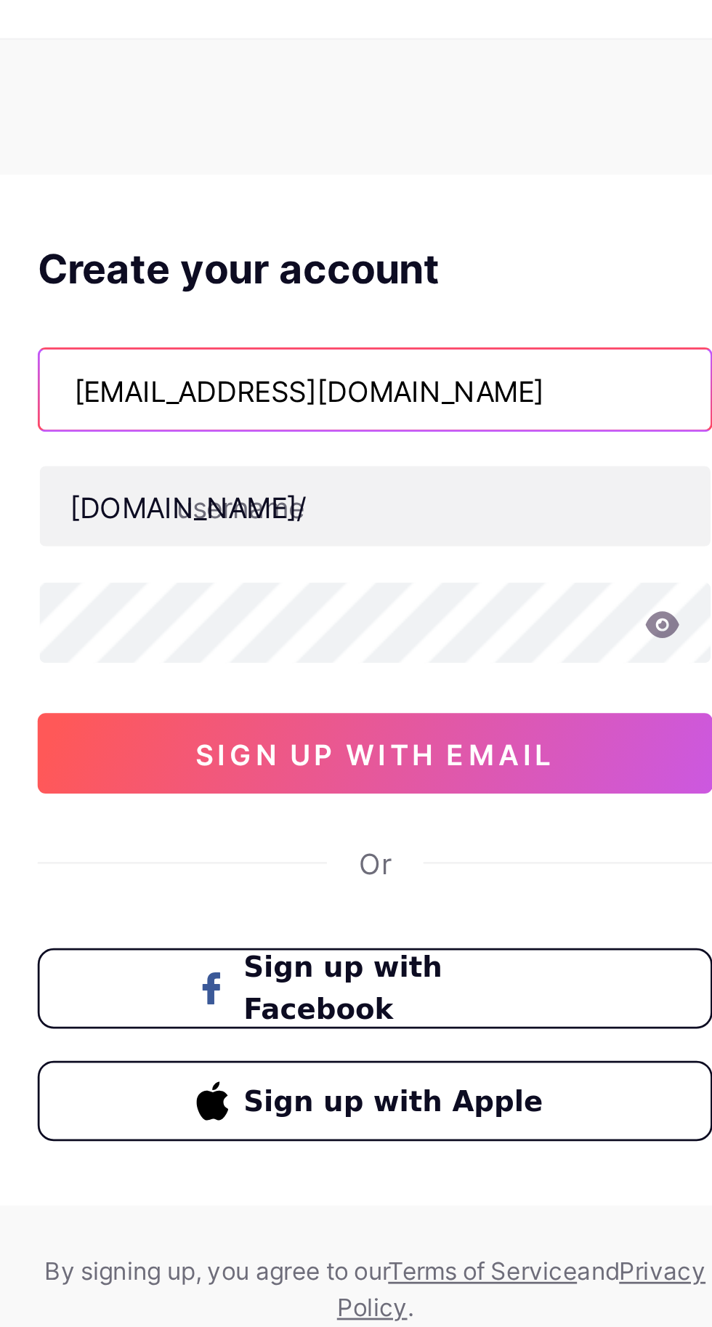
type input "[EMAIL_ADDRESS][DOMAIN_NAME]"
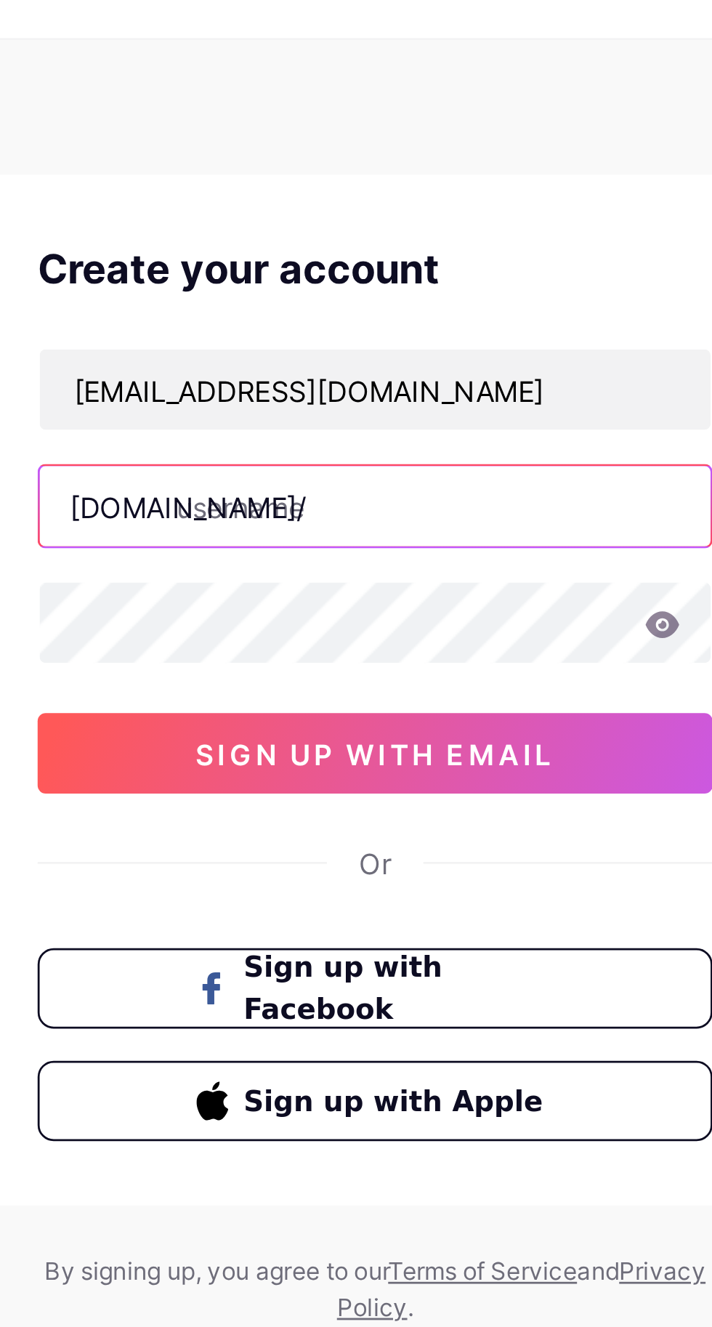
click at [394, 213] on input "text" at bounding box center [356, 212] width 243 height 29
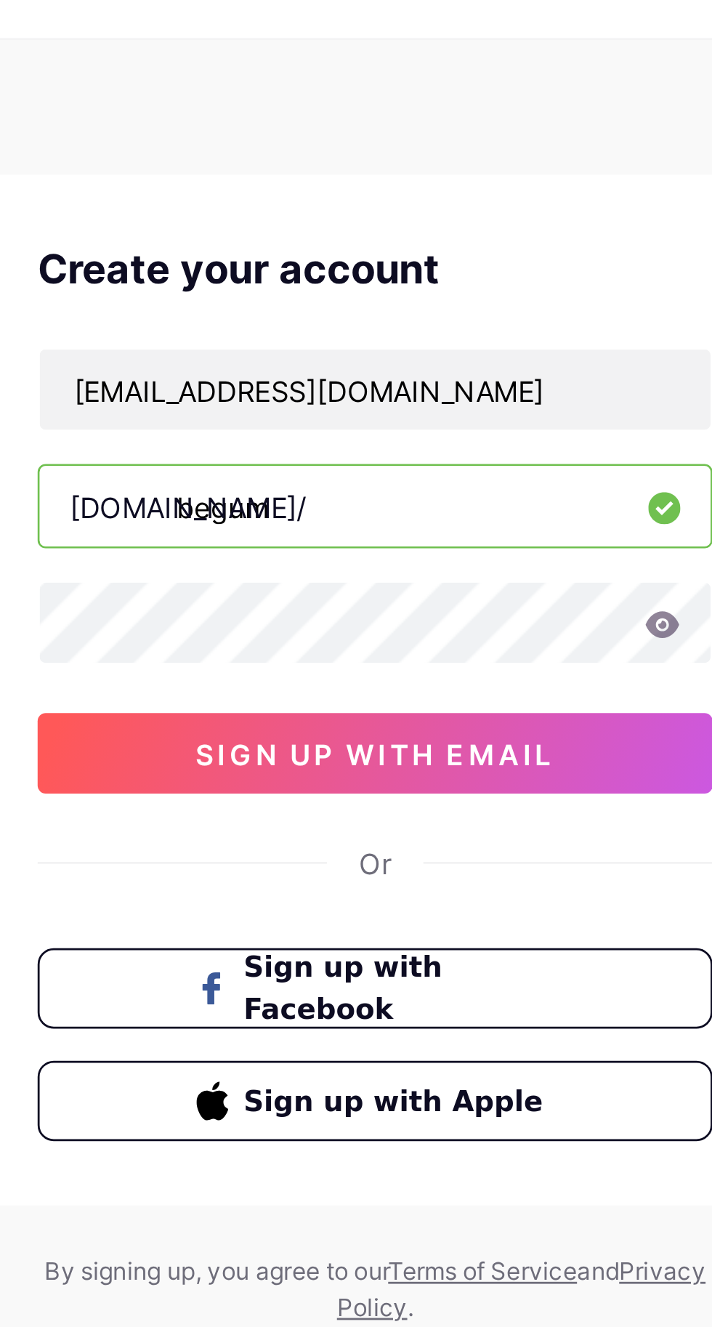
type input "begum"
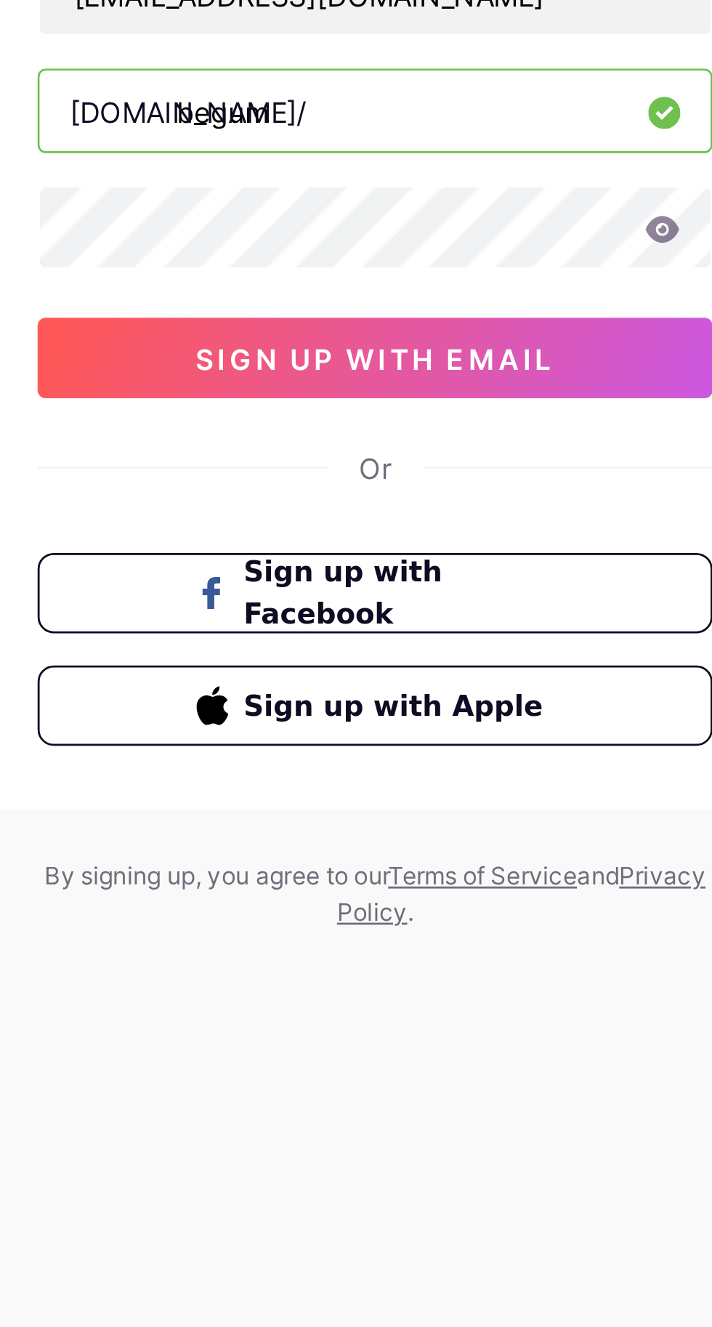
click at [390, 301] on span "sign up with email" at bounding box center [356, 303] width 130 height 12
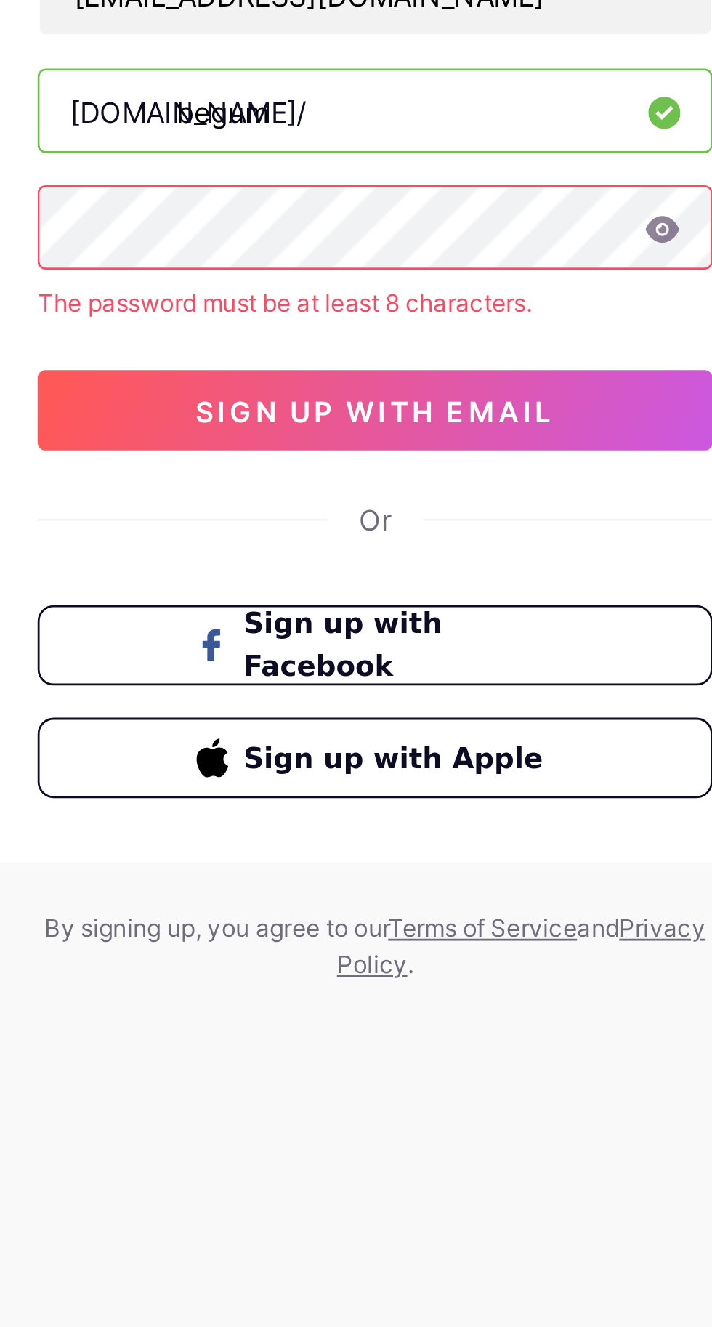
click at [432, 319] on button "sign up with email" at bounding box center [356, 321] width 244 height 29
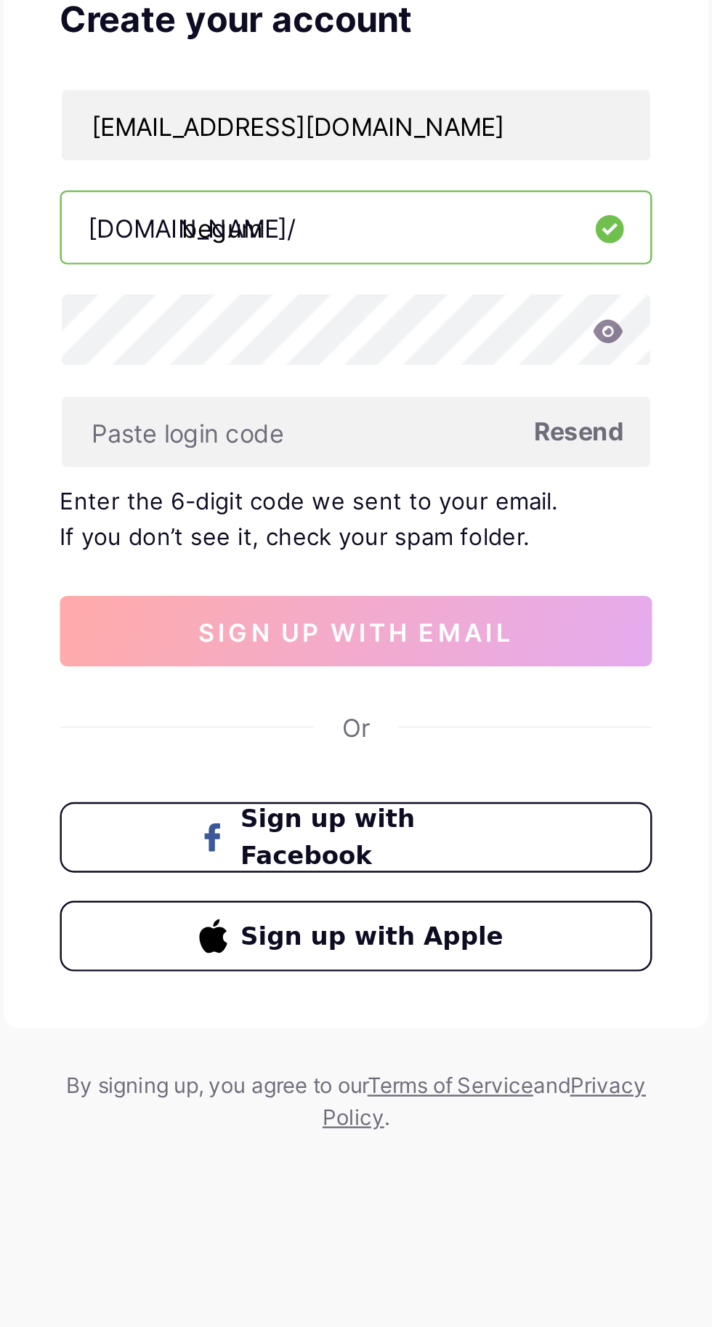
click at [499, 272] on div "Create your account Mata778@gmail.com bio.link/ begum Resend Enter the 6-digit …" at bounding box center [356, 318] width 291 height 450
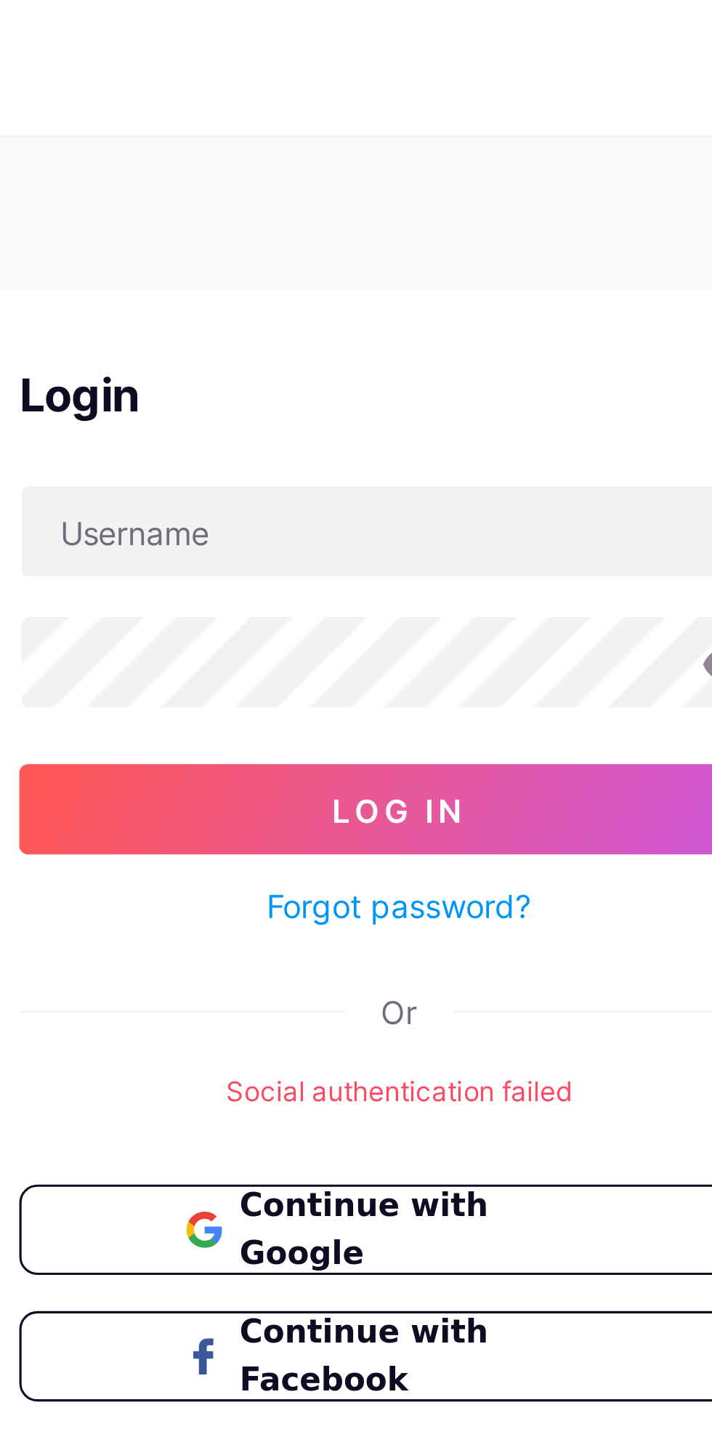
click at [353, 404] on button "Continue with Google" at bounding box center [356, 395] width 244 height 29
click at [368, 390] on span "Continue with Google" at bounding box center [365, 395] width 120 height 31
